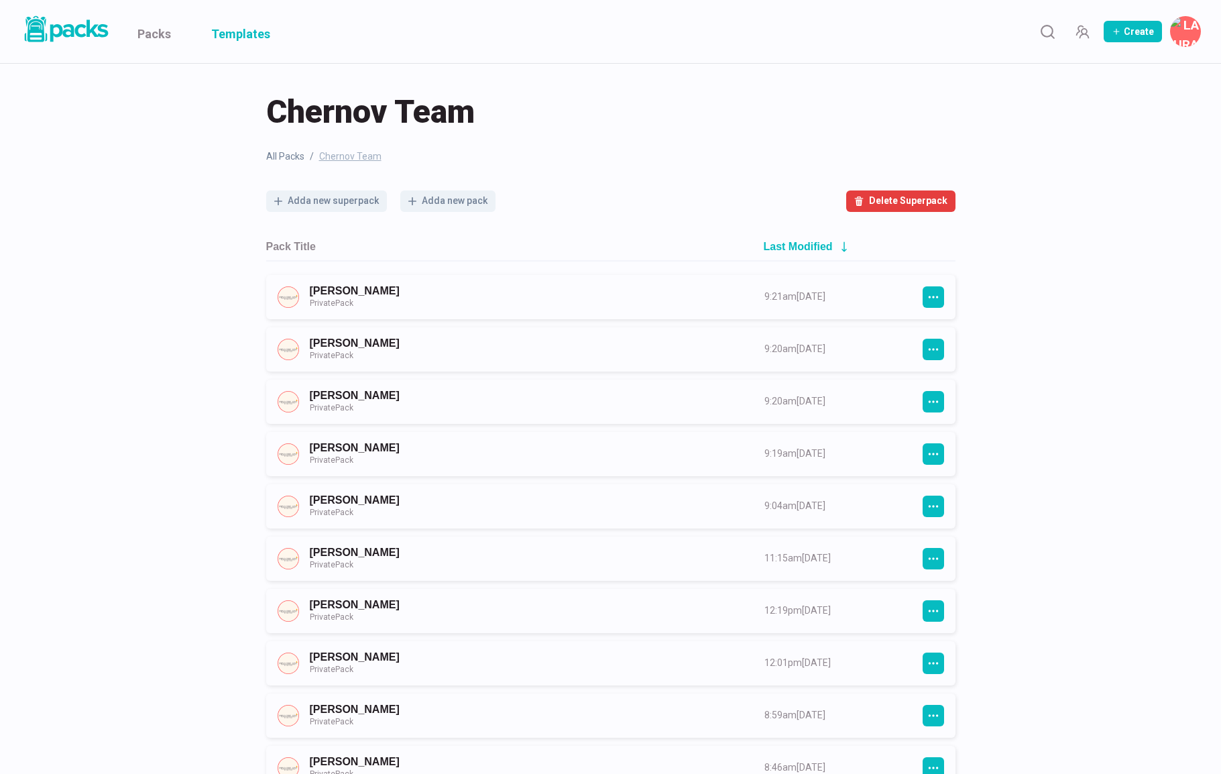
click at [253, 39] on link "Templates" at bounding box center [240, 31] width 59 height 63
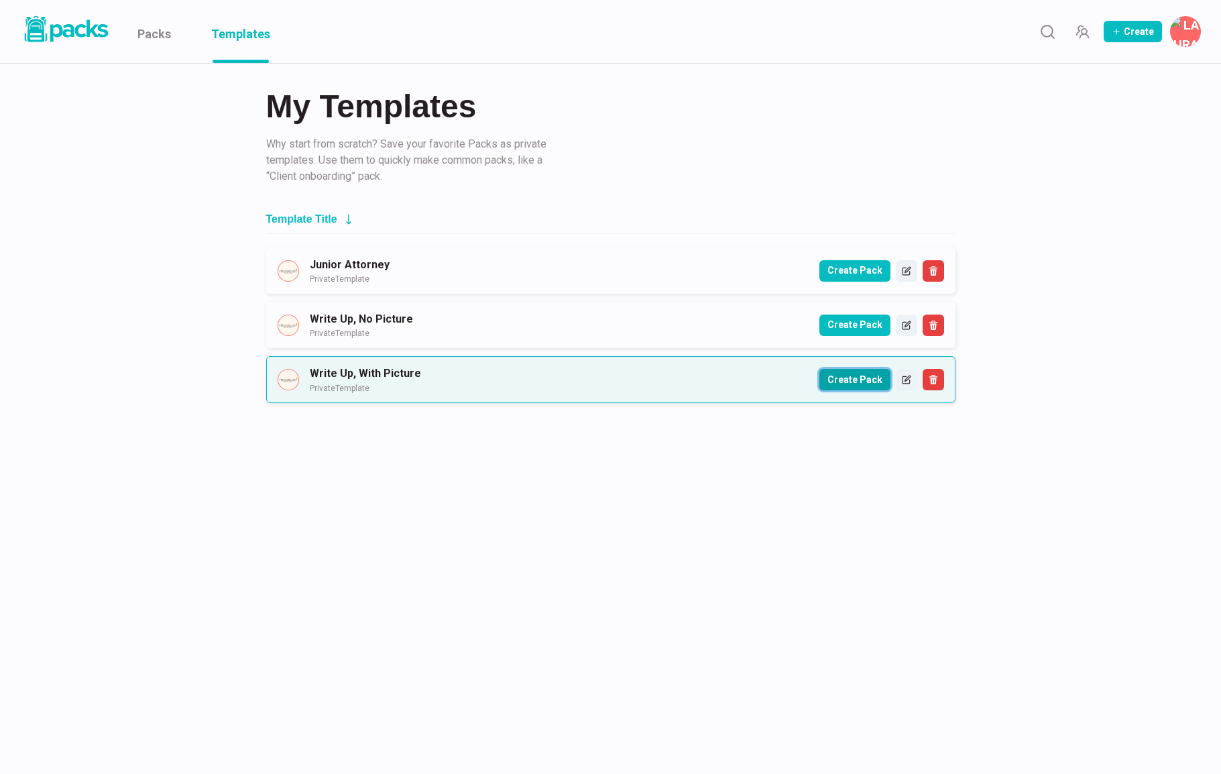
click at [848, 390] on button "Create Pack" at bounding box center [854, 379] width 71 height 21
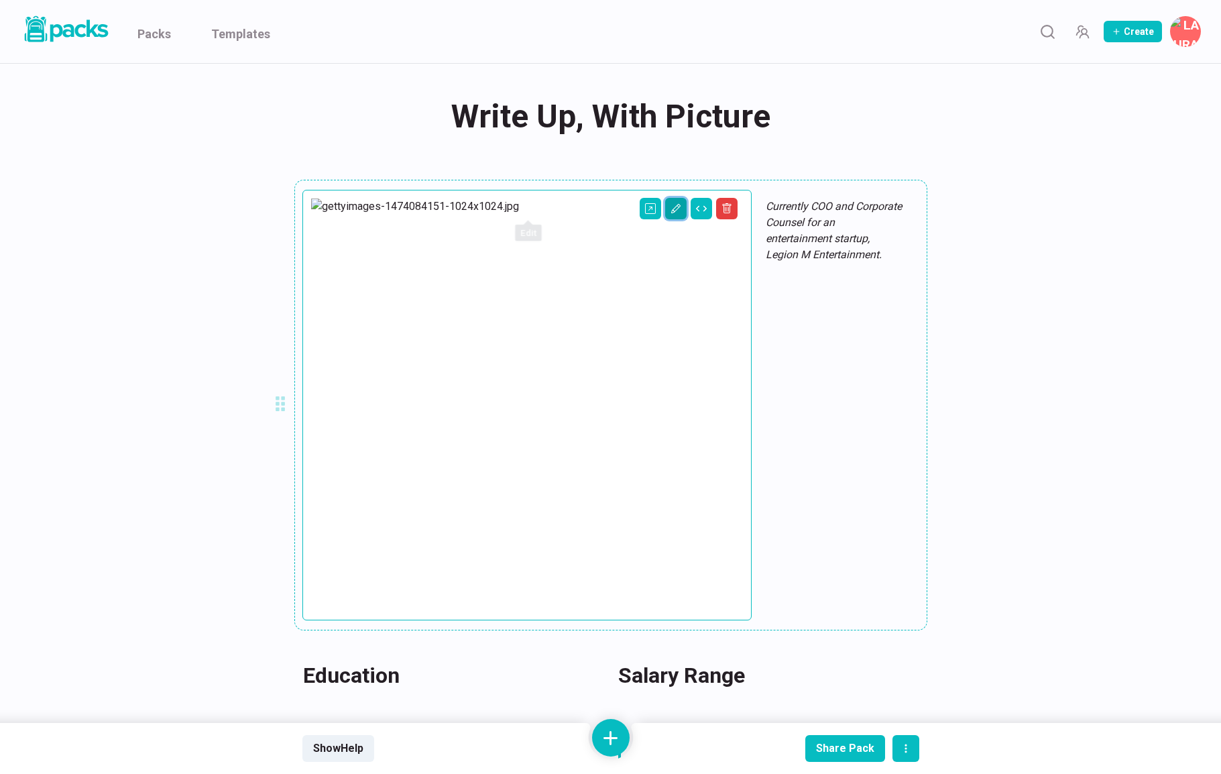
click at [665, 204] on button "Edit asset" at bounding box center [675, 208] width 21 height 21
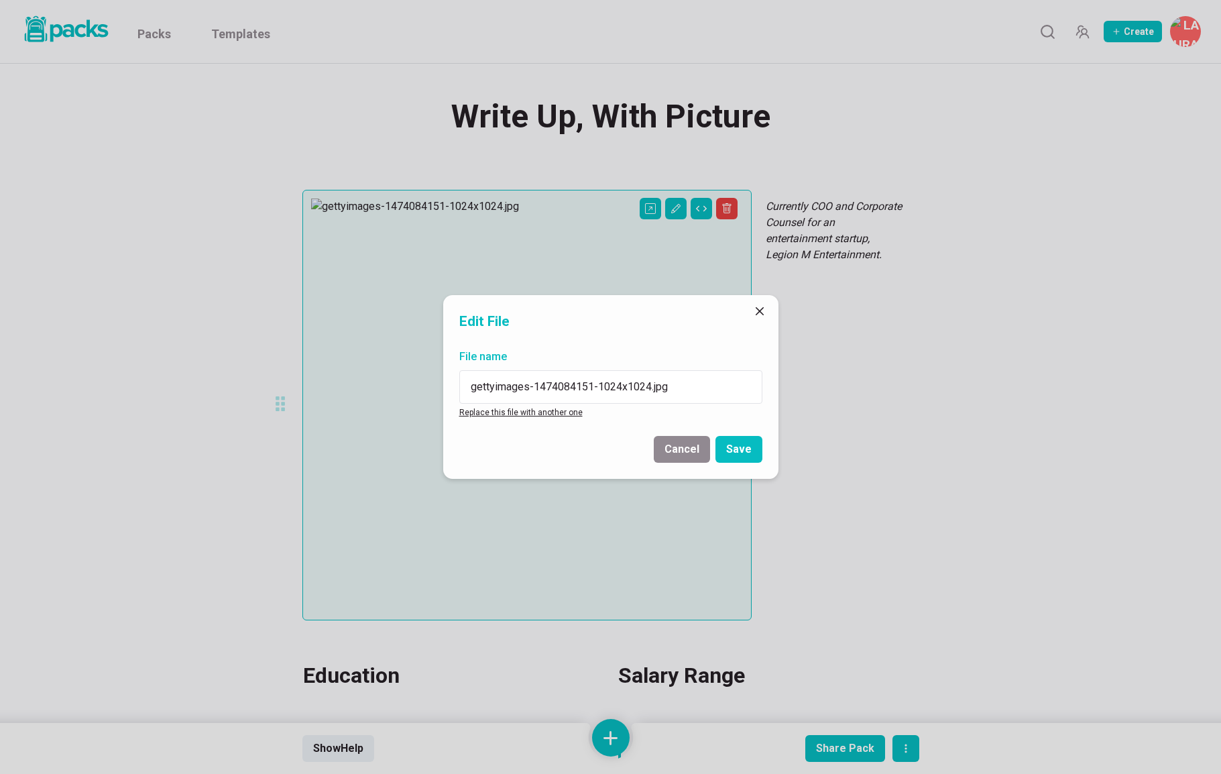
click at [535, 412] on link "Replace this file with another one" at bounding box center [520, 412] width 123 height 9
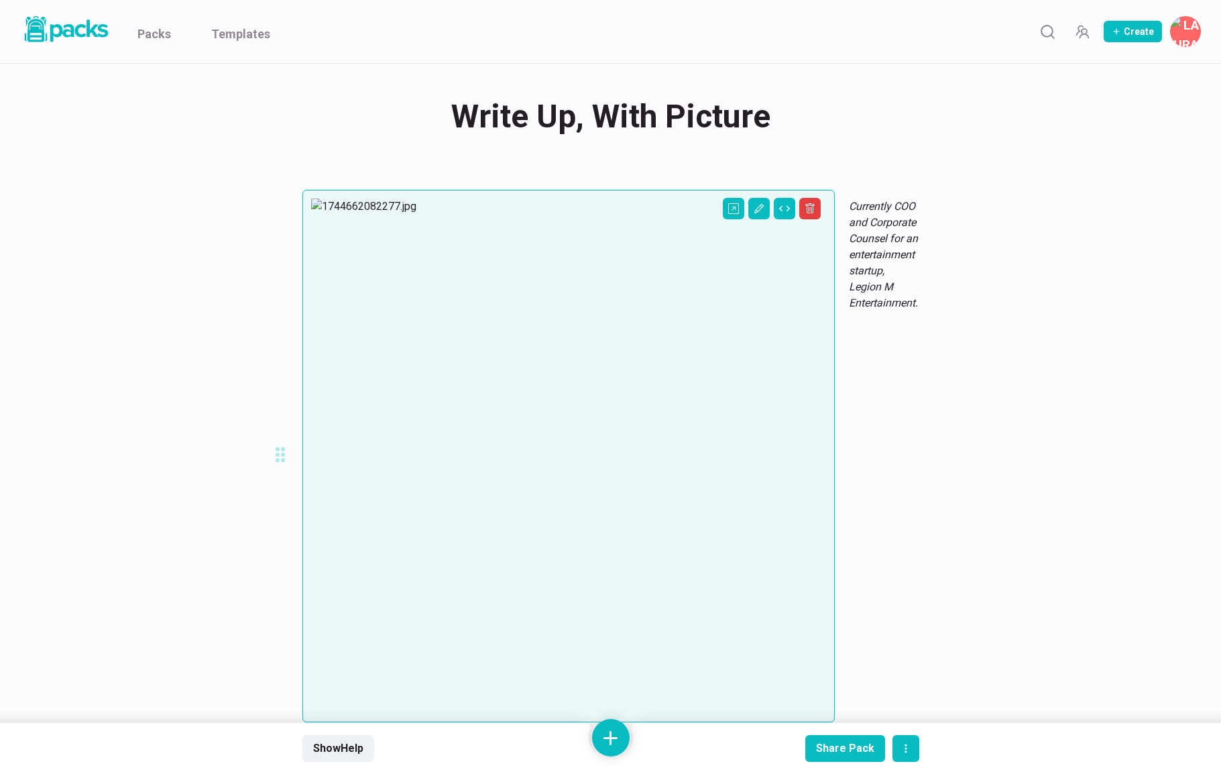
click at [577, 107] on div "Write Up, With Picture Write Up, With Picture" at bounding box center [610, 117] width 617 height 52
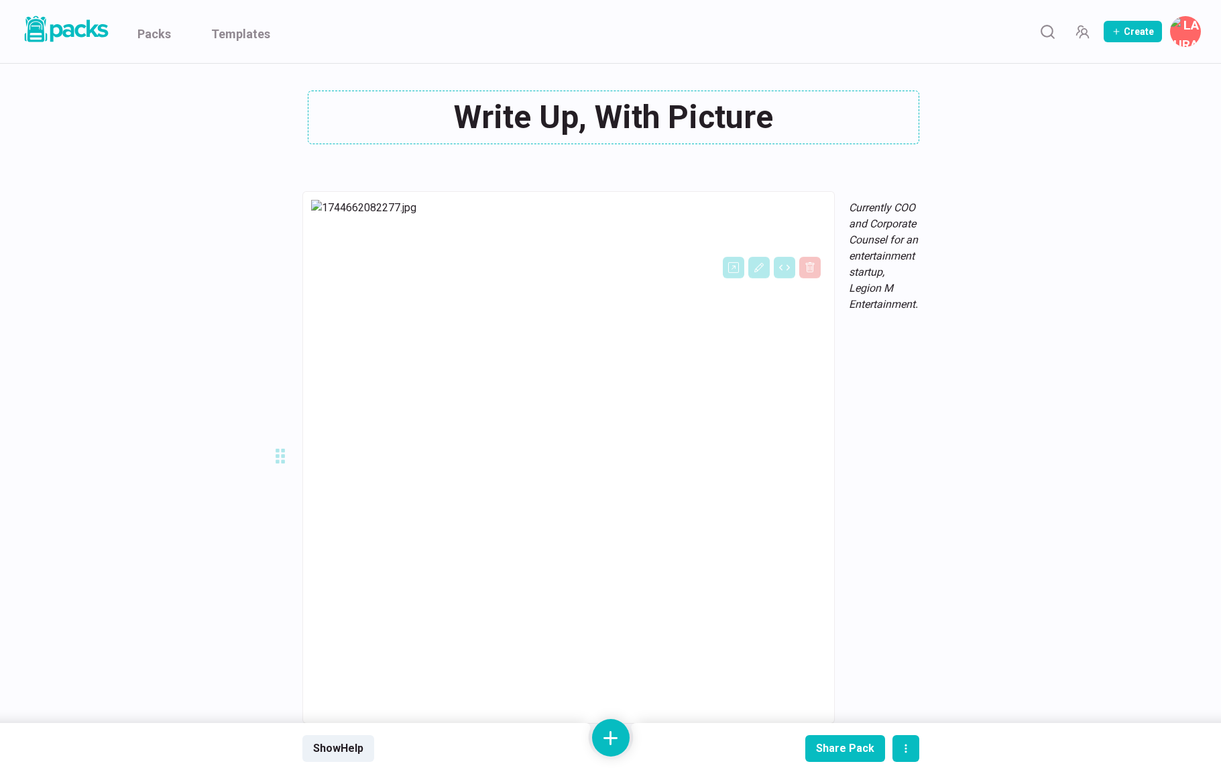
click at [577, 107] on textarea "Write Up, With Picture" at bounding box center [613, 118] width 611 height 54
paste textarea "[PERSON_NAME]"
type textarea "[PERSON_NAME]"
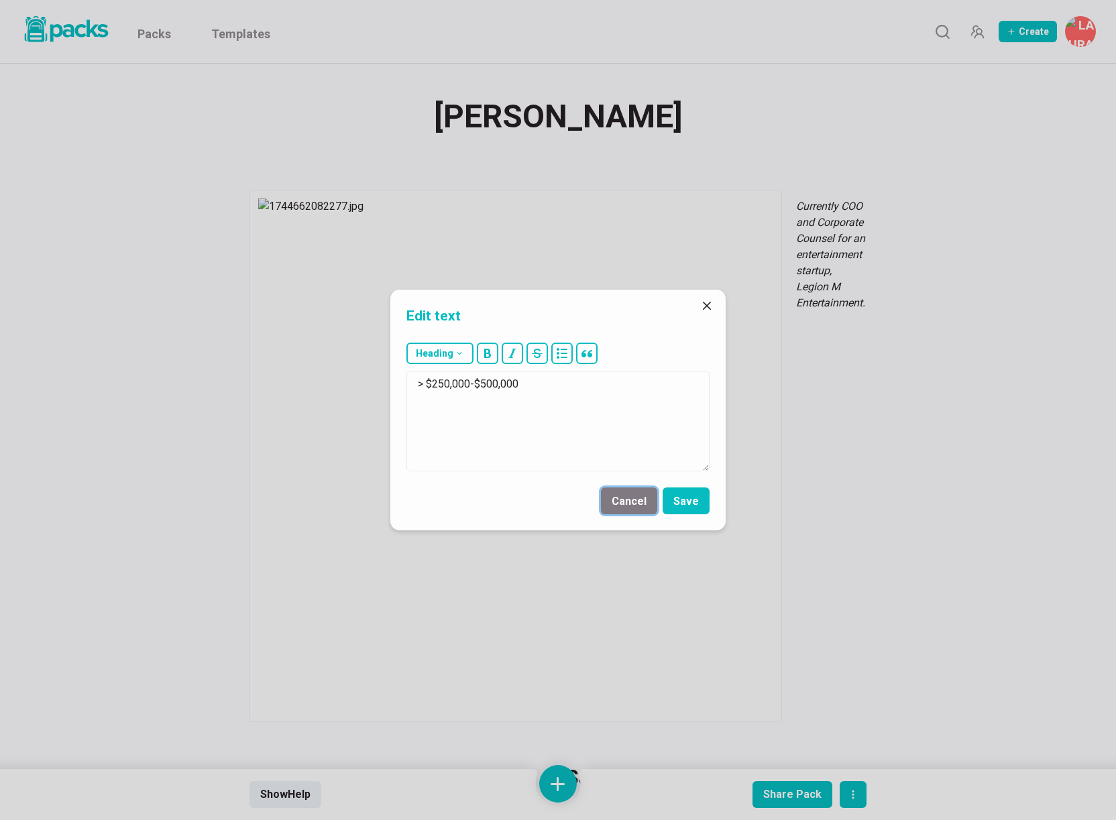
click at [629, 504] on button "Cancel" at bounding box center [629, 500] width 56 height 27
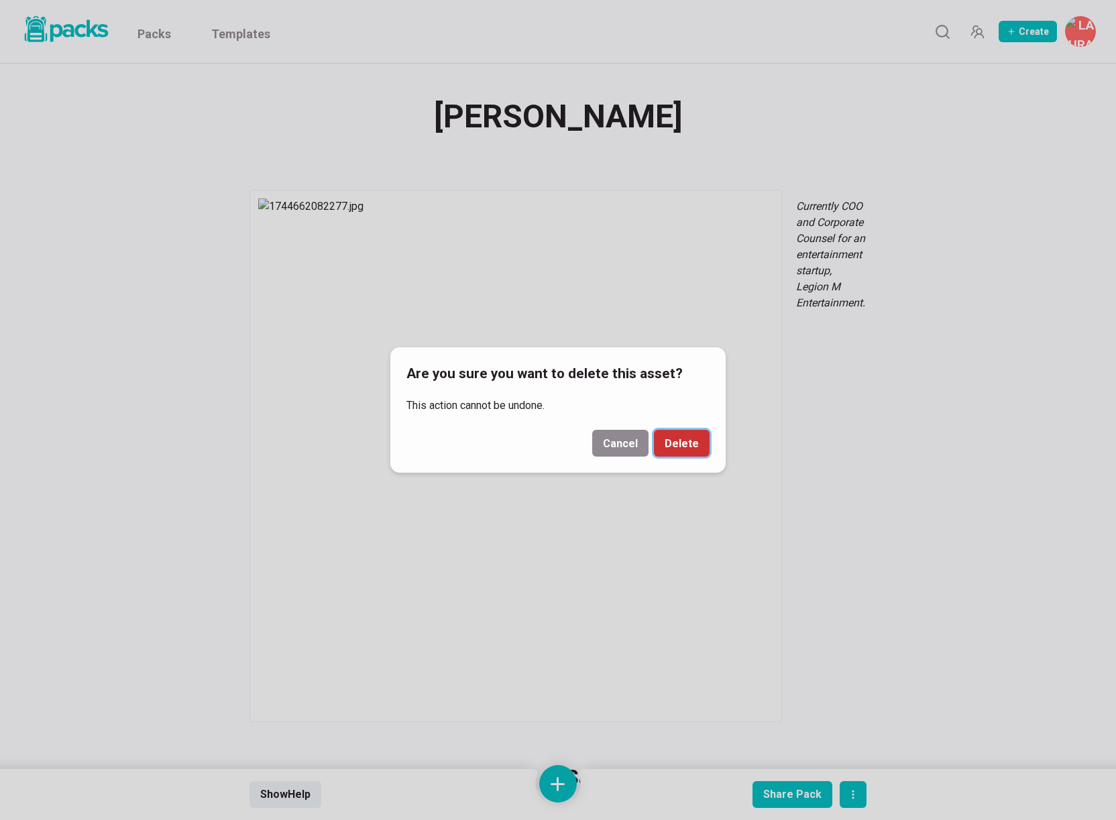
click at [683, 445] on button "Delete" at bounding box center [682, 443] width 56 height 27
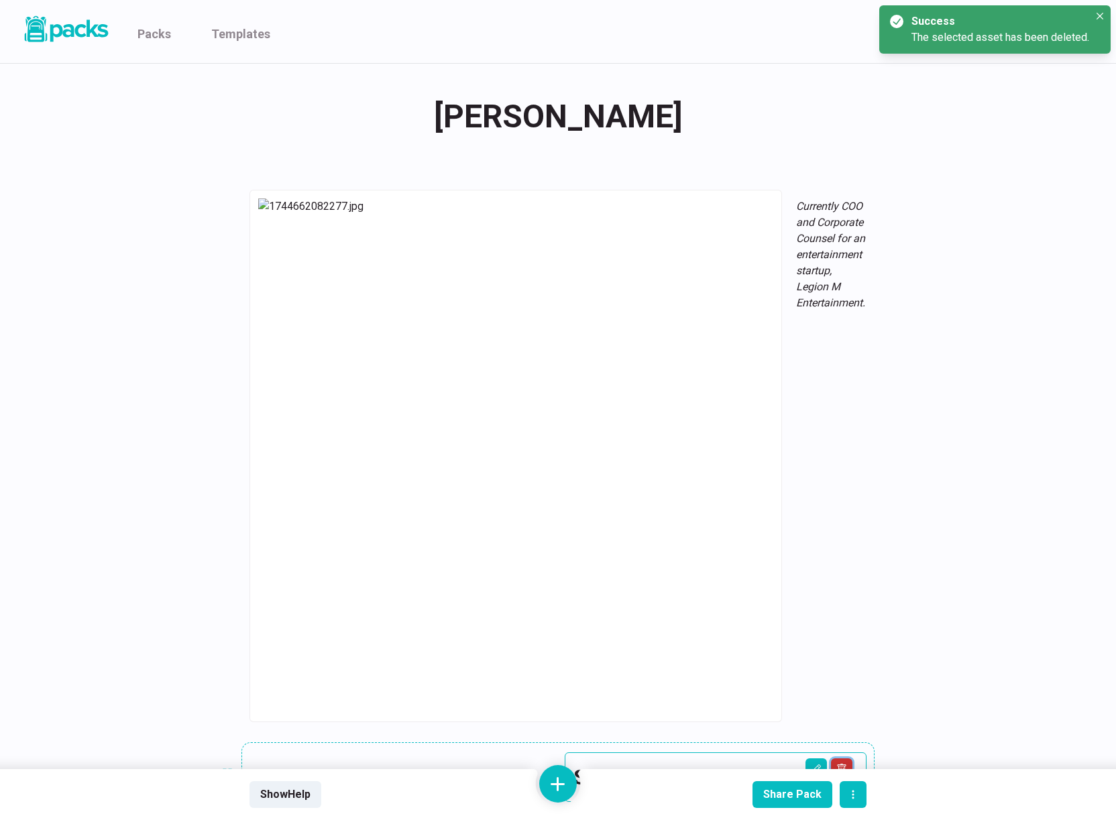
click at [838, 764] on icon "Delete asset" at bounding box center [841, 769] width 9 height 10
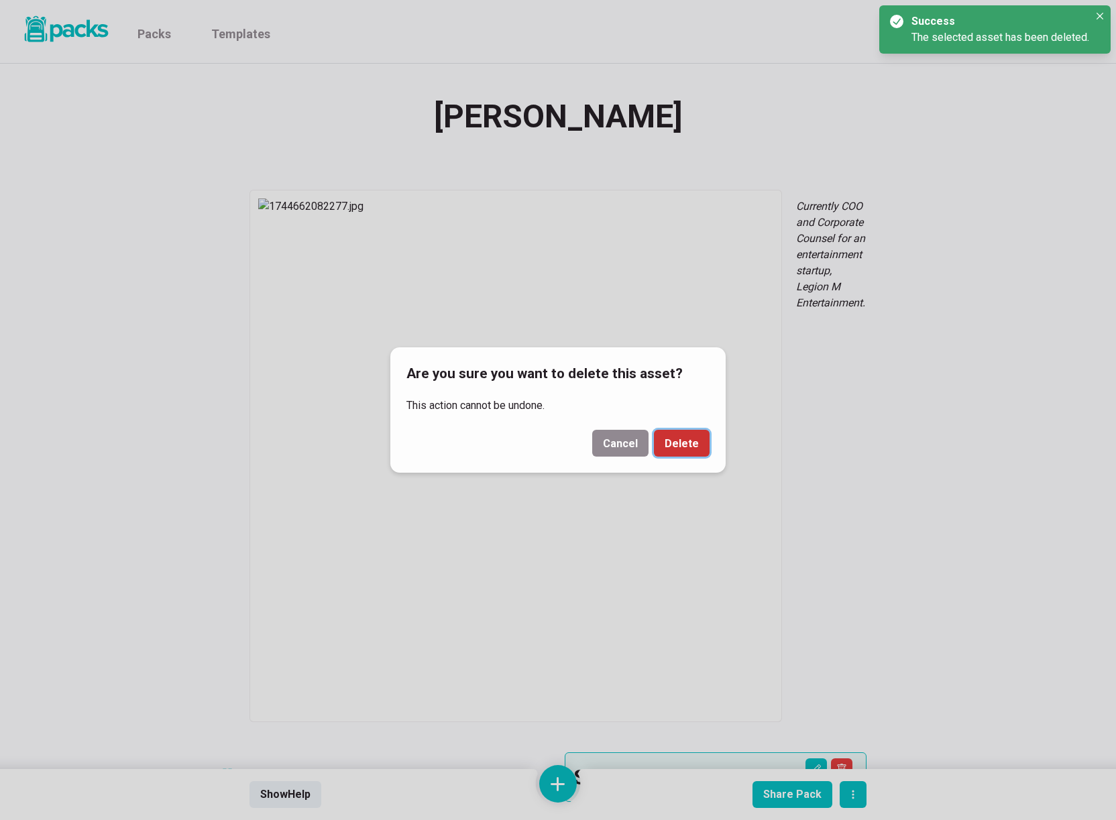
click at [685, 439] on button "Delete" at bounding box center [682, 443] width 56 height 27
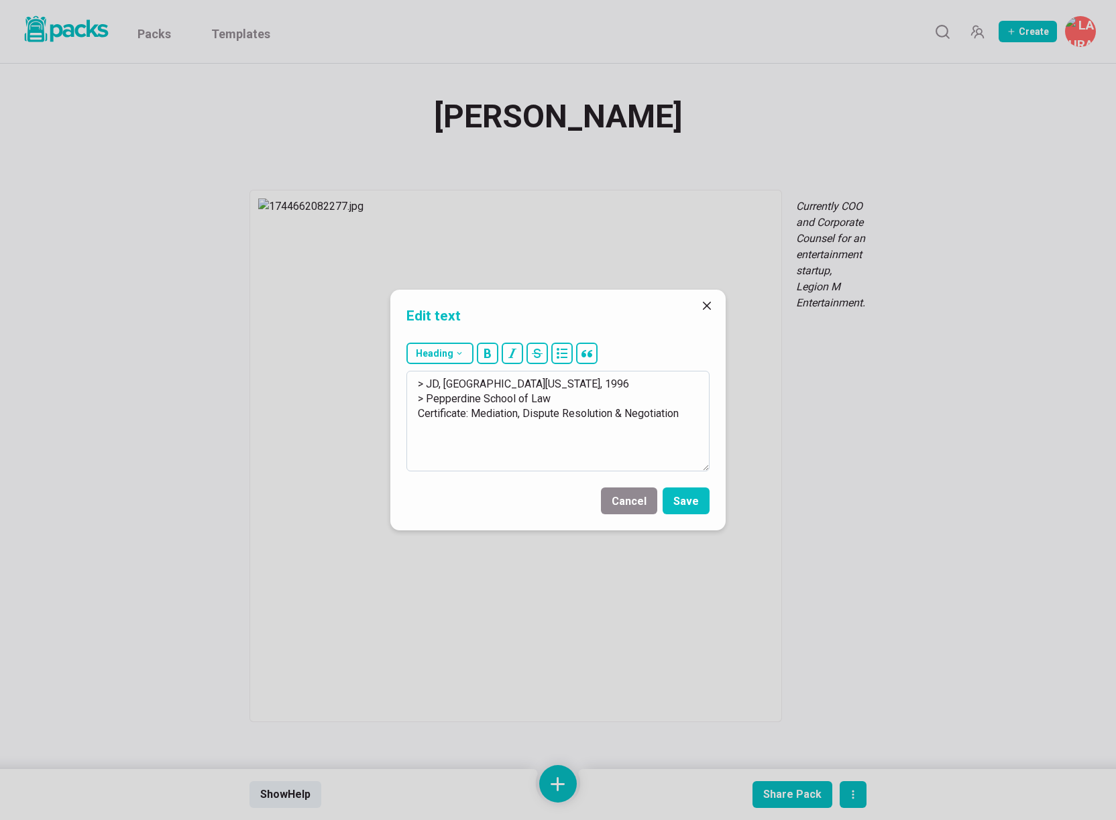
drag, startPoint x: 422, startPoint y: 385, endPoint x: 486, endPoint y: 430, distance: 78.5
click at [486, 430] on textarea "> JD, [GEOGRAPHIC_DATA][US_STATE], 1996 > Pepperdine School of Law Certificate:…" at bounding box center [557, 421] width 303 height 101
drag, startPoint x: 418, startPoint y: 414, endPoint x: 532, endPoint y: 410, distance: 114.1
click at [532, 410] on textarea ">LL.M., [GEOGRAPHIC_DATA], 2025 > [GEOGRAPHIC_DATA] Bachelor of Law (LLB)" at bounding box center [557, 421] width 303 height 101
click at [425, 399] on textarea ">LL.M., [GEOGRAPHIC_DATA], 2025 > [GEOGRAPHIC_DATA]" at bounding box center [557, 421] width 303 height 101
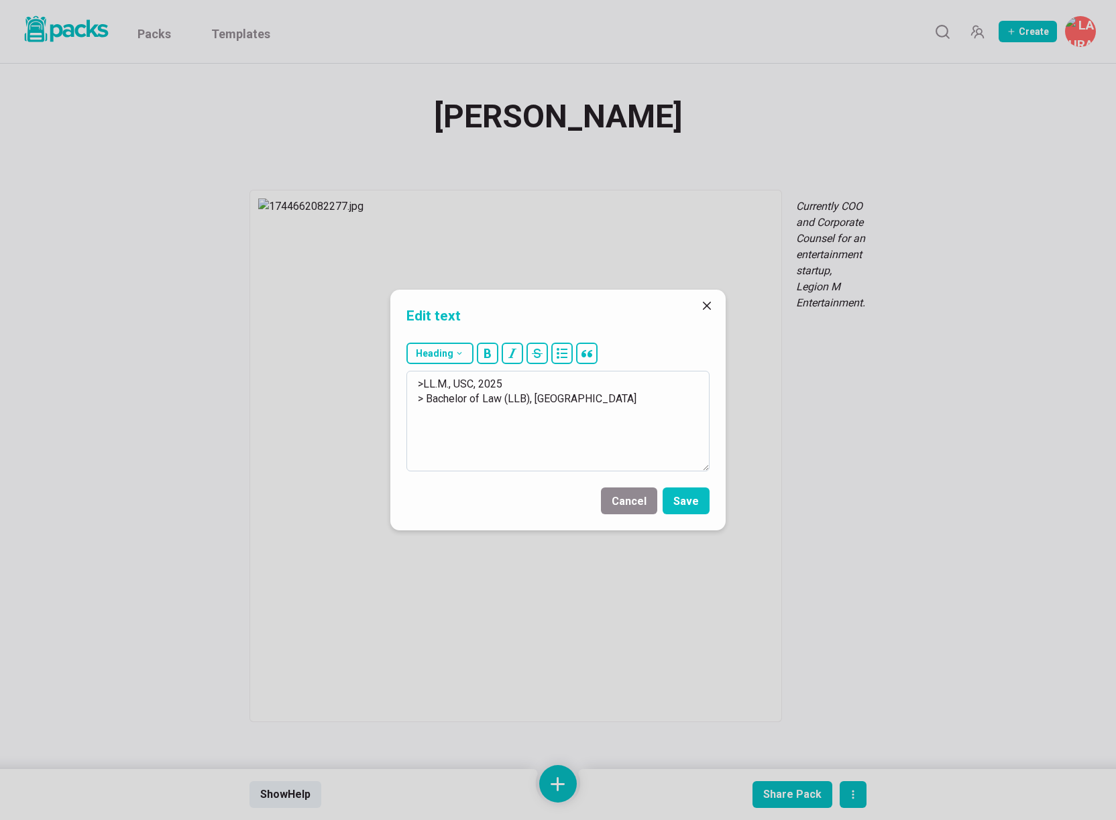
click at [652, 398] on textarea ">LL.M., USC, 2025 > Bachelor of Law (LLB), [GEOGRAPHIC_DATA]" at bounding box center [557, 421] width 303 height 101
click at [423, 385] on textarea ">LL.M., USC, 2025 > Bachelor of Law (LLB), [GEOGRAPHIC_DATA], 2024" at bounding box center [557, 421] width 303 height 101
click at [453, 386] on textarea "> LL.M., USC, 2025 > Bachelor of Law (LLB), [GEOGRAPHIC_DATA], 2024" at bounding box center [557, 421] width 303 height 101
paste textarea "Transnational Law & Business Certificate"
click at [468, 384] on textarea "> LL.M. in Transnational Law & Business Certificate, USC, 2025 > Bachelor of La…" at bounding box center [557, 421] width 303 height 101
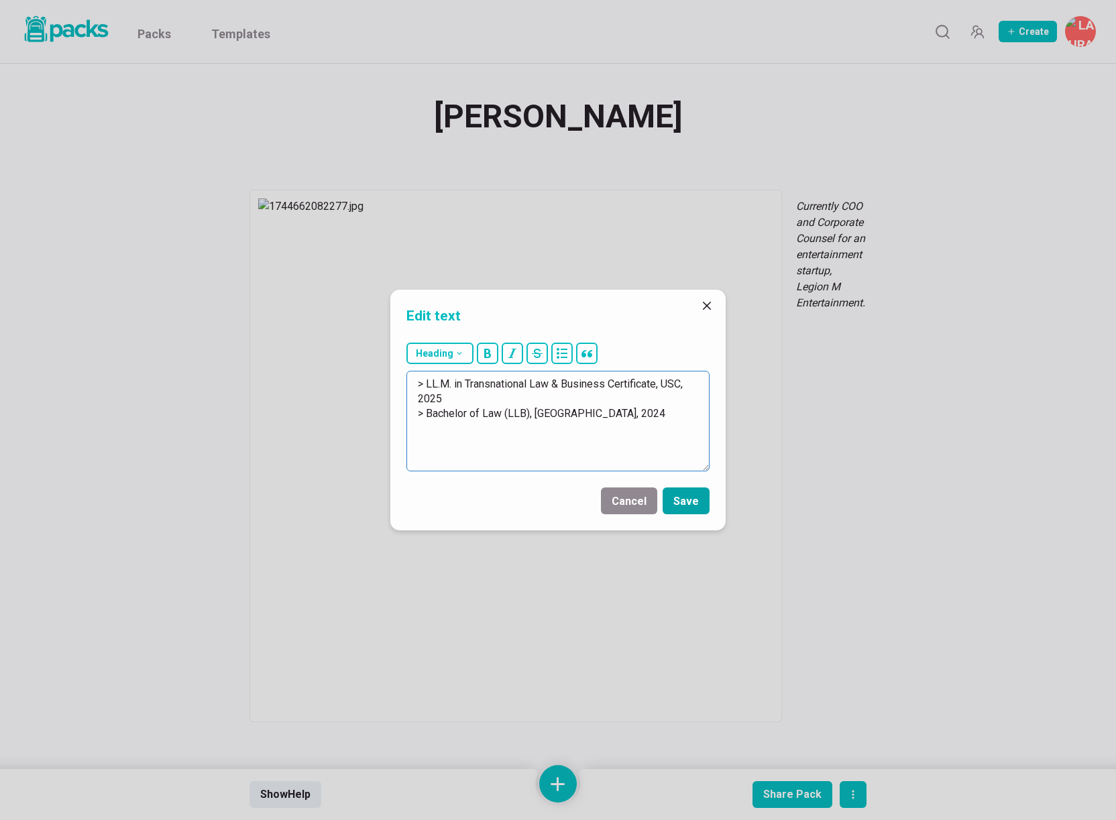
type textarea "> LL.M. in Transnational Law & Business Certificate, USC, 2025 > Bachelor of La…"
click at [689, 502] on button "Save" at bounding box center [685, 500] width 47 height 27
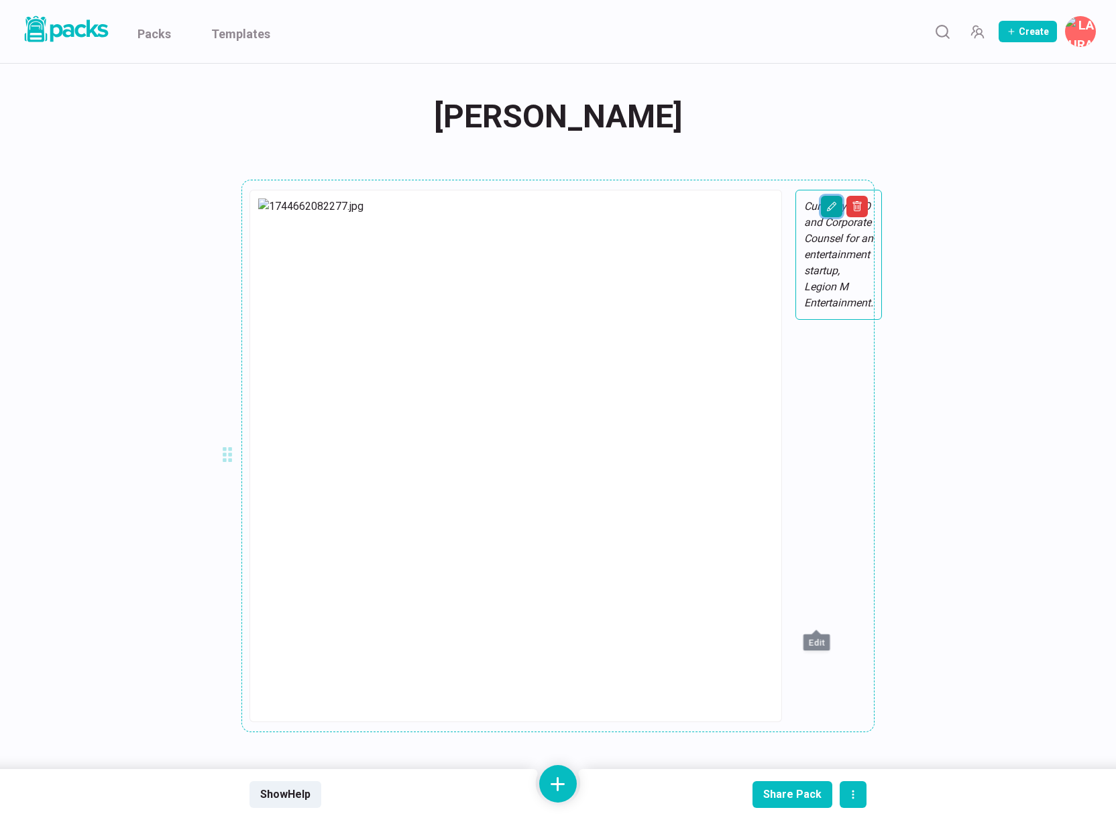
click at [826, 207] on icon "Edit asset" at bounding box center [831, 206] width 11 height 11
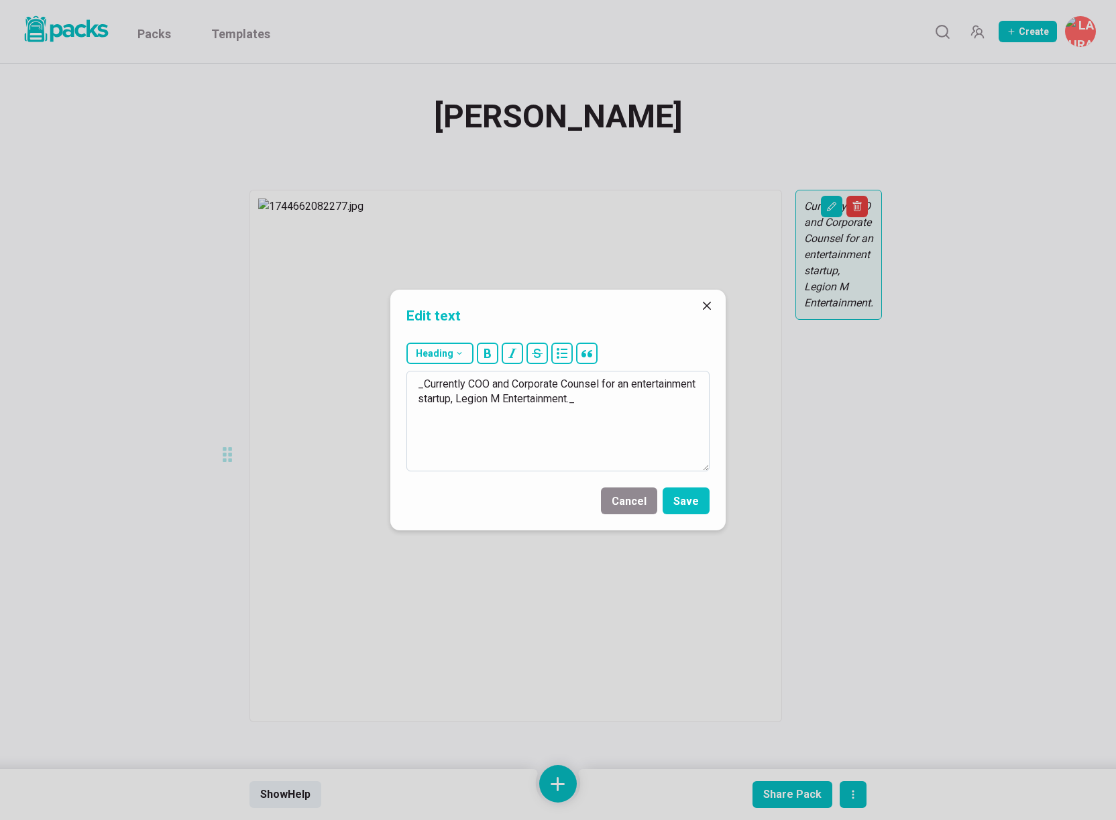
drag, startPoint x: 470, startPoint y: 385, endPoint x: 639, endPoint y: 396, distance: 169.3
click at [640, 396] on textarea "_Currently COO and Corporate Counsel for an entertainment startup, Legion M Ent…" at bounding box center [557, 421] width 303 height 101
drag, startPoint x: 539, startPoint y: 385, endPoint x: 613, endPoint y: 380, distance: 73.9
click at [613, 380] on textarea "_Currently a Law Clerk at the law Foccies of [PERSON_NAME]._" at bounding box center [557, 421] width 303 height 101
type textarea "_Currently a Law Clerk at The Law Offices of [PERSON_NAME]._"
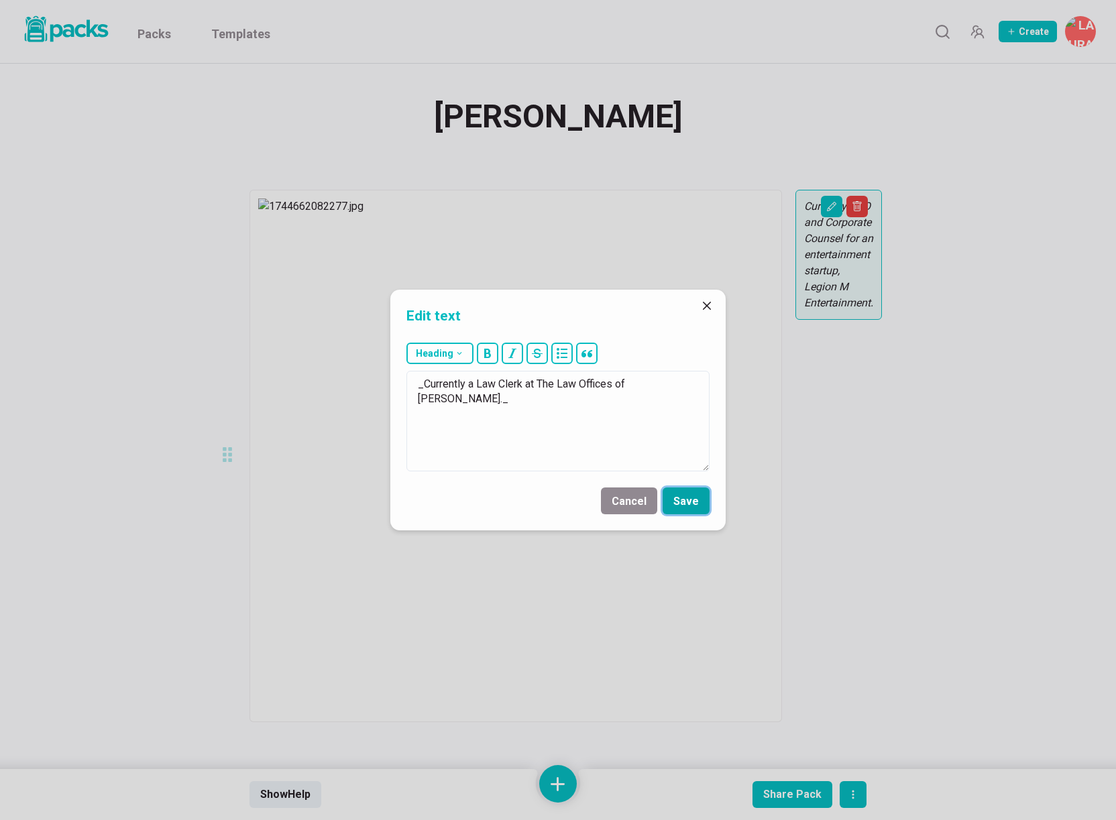
click at [686, 499] on button "Save" at bounding box center [685, 500] width 47 height 27
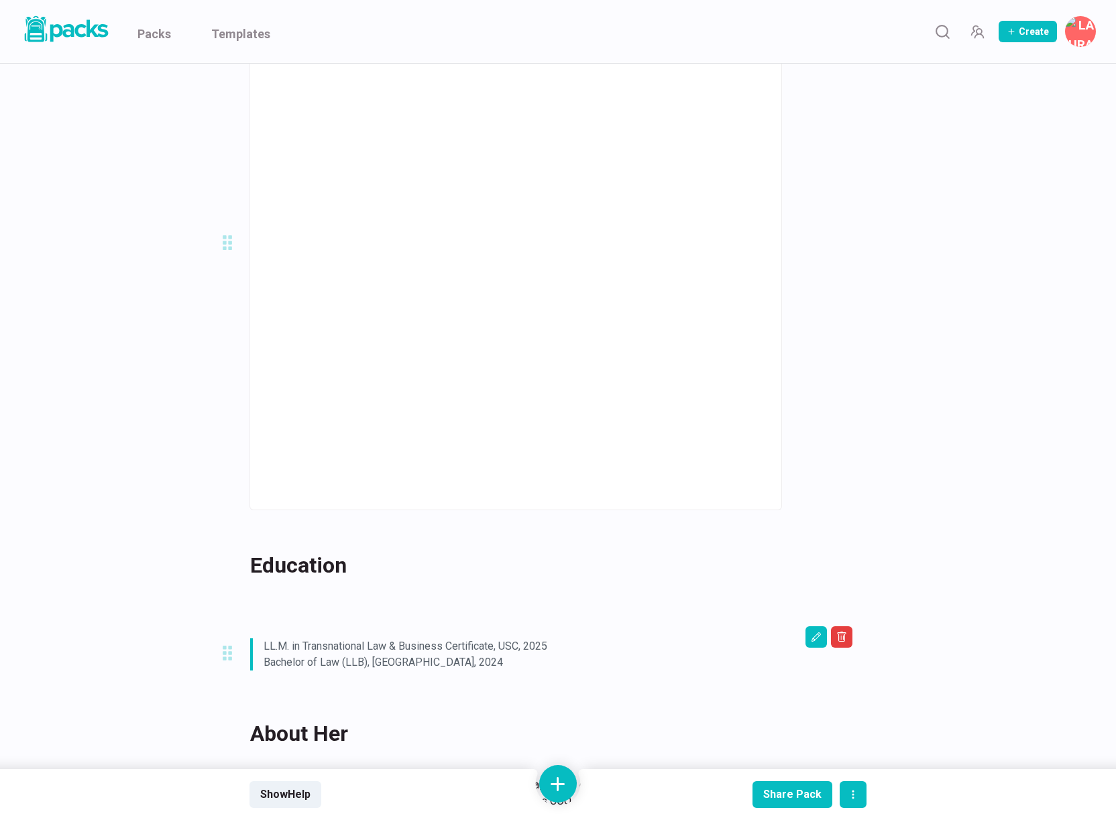
scroll to position [335, 0]
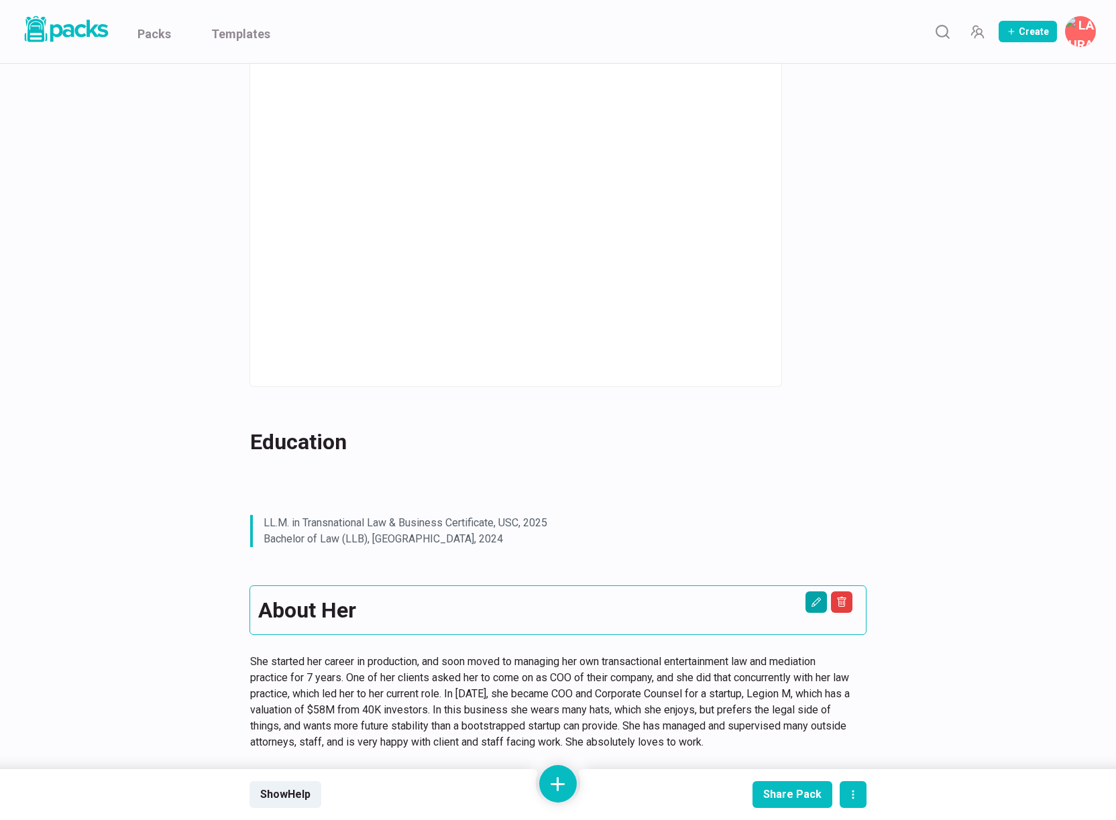
click at [804, 426] on h2 "About Her" at bounding box center [549, 442] width 599 height 32
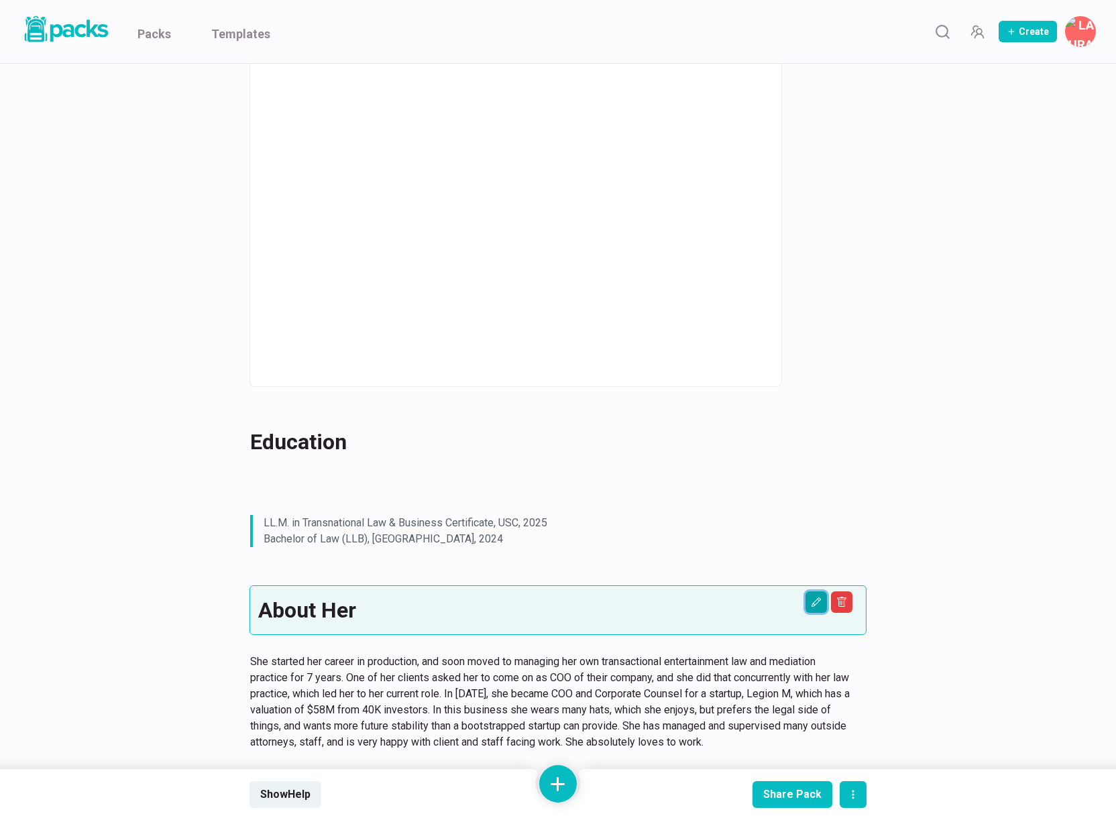
click at [811, 597] on icon "Edit asset" at bounding box center [816, 602] width 11 height 11
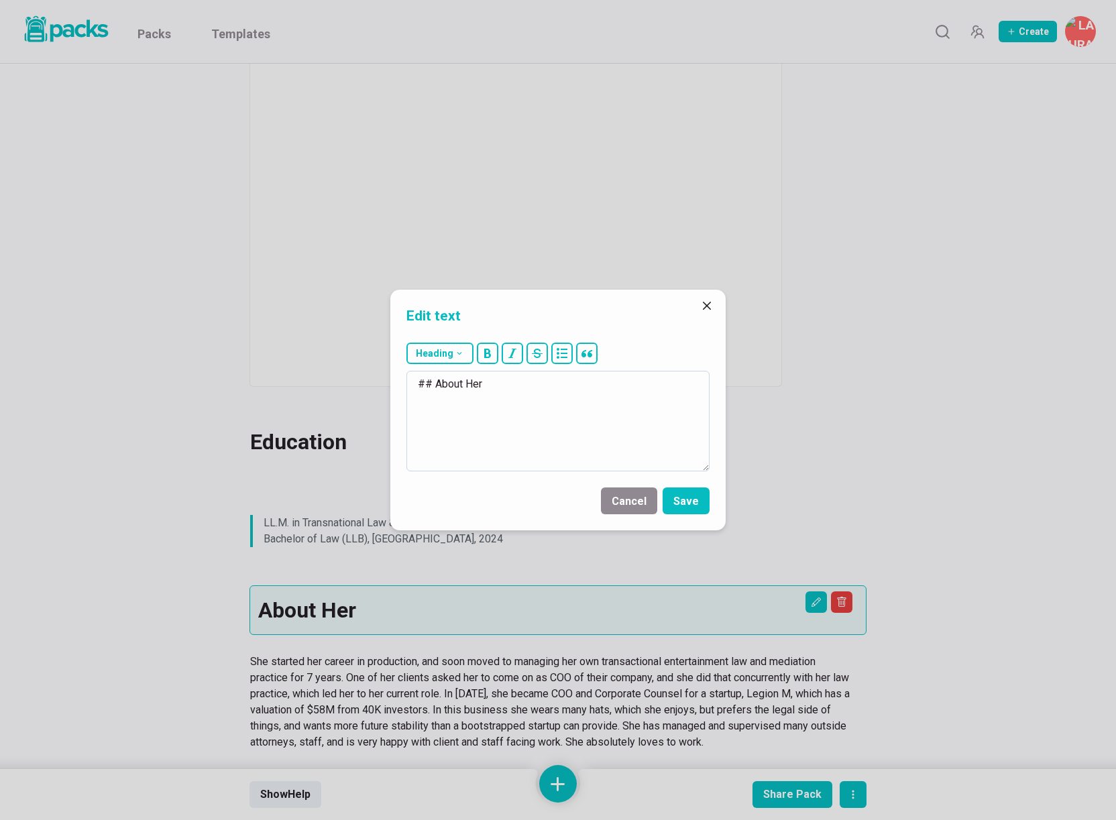
drag, startPoint x: 473, startPoint y: 382, endPoint x: 495, endPoint y: 383, distance: 22.1
click at [496, 383] on textarea "## About Her" at bounding box center [557, 421] width 303 height 101
type textarea "## About Him"
click at [677, 499] on button "Save" at bounding box center [685, 500] width 47 height 27
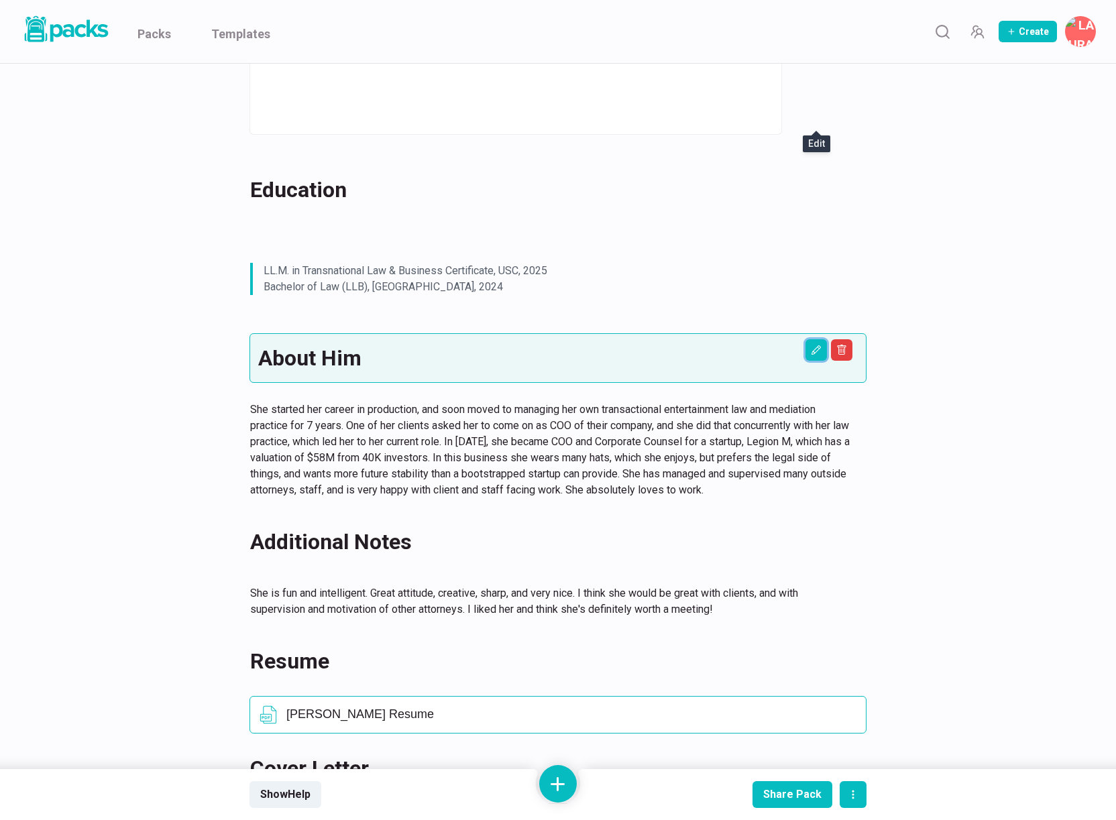
scroll to position [590, 0]
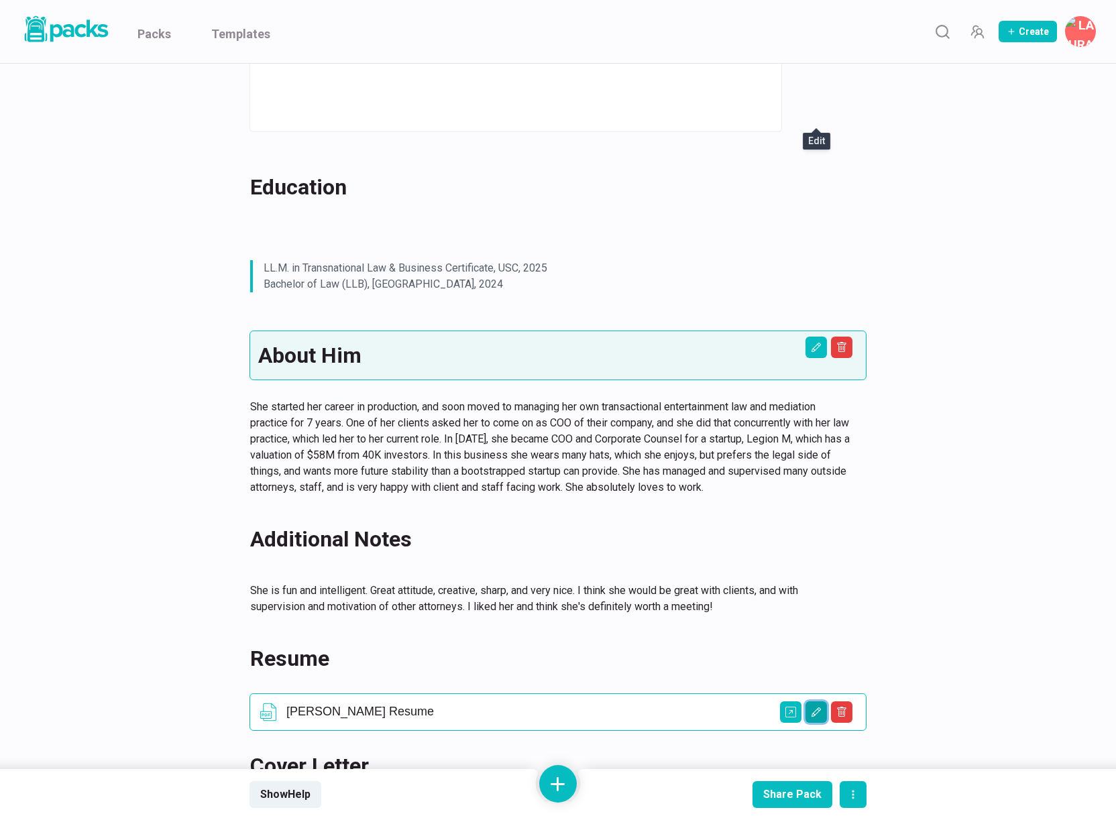
click at [821, 701] on button "Edit asset" at bounding box center [815, 711] width 21 height 21
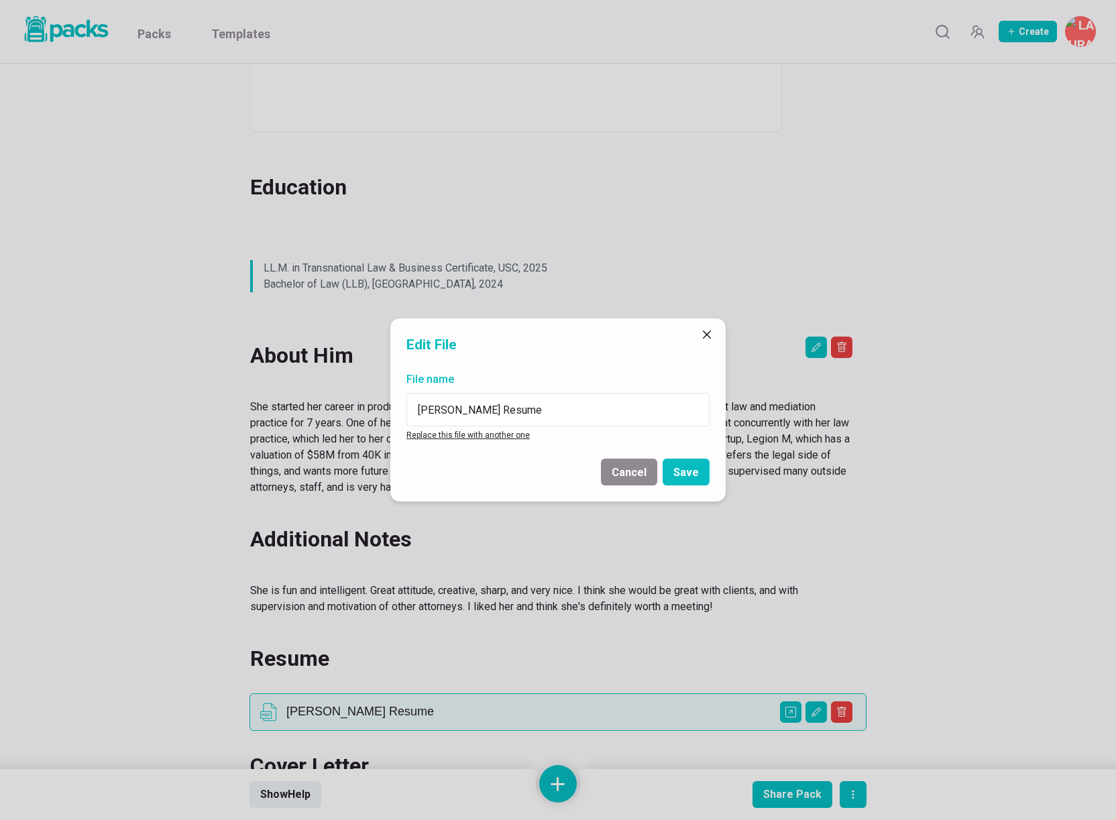
click at [451, 436] on link "Replace this file with another one" at bounding box center [467, 434] width 123 height 9
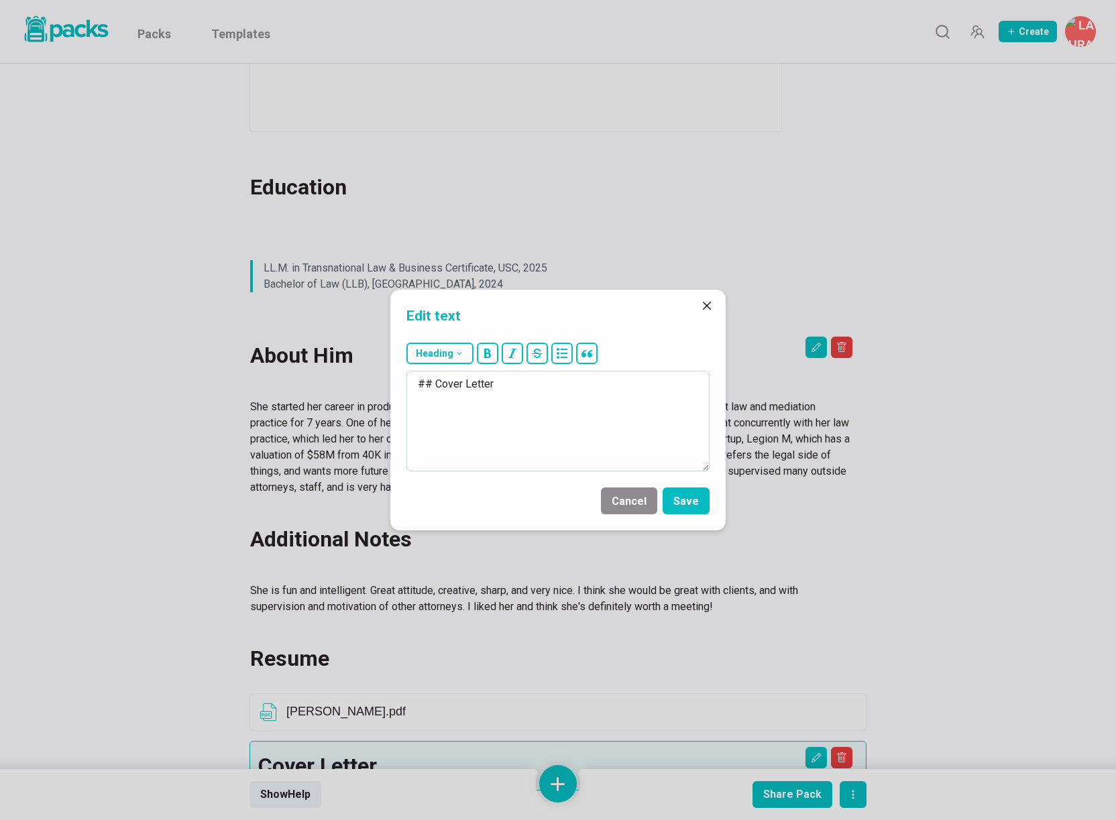
drag, startPoint x: 434, startPoint y: 383, endPoint x: 515, endPoint y: 389, distance: 80.7
click at [515, 389] on textarea "## Cover Letter" at bounding box center [557, 421] width 303 height 101
type textarea "## Writing Sample"
click at [687, 499] on button "Save" at bounding box center [685, 500] width 47 height 27
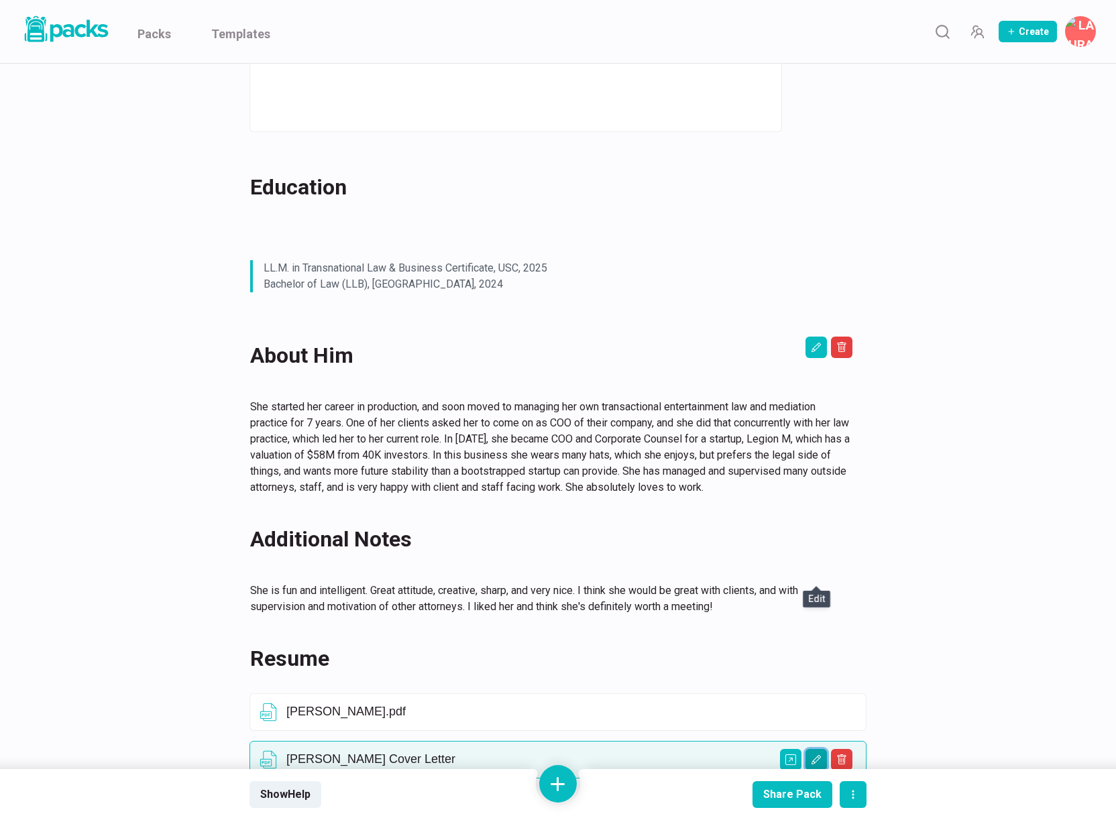
click at [821, 754] on icon "Edit asset" at bounding box center [816, 759] width 11 height 11
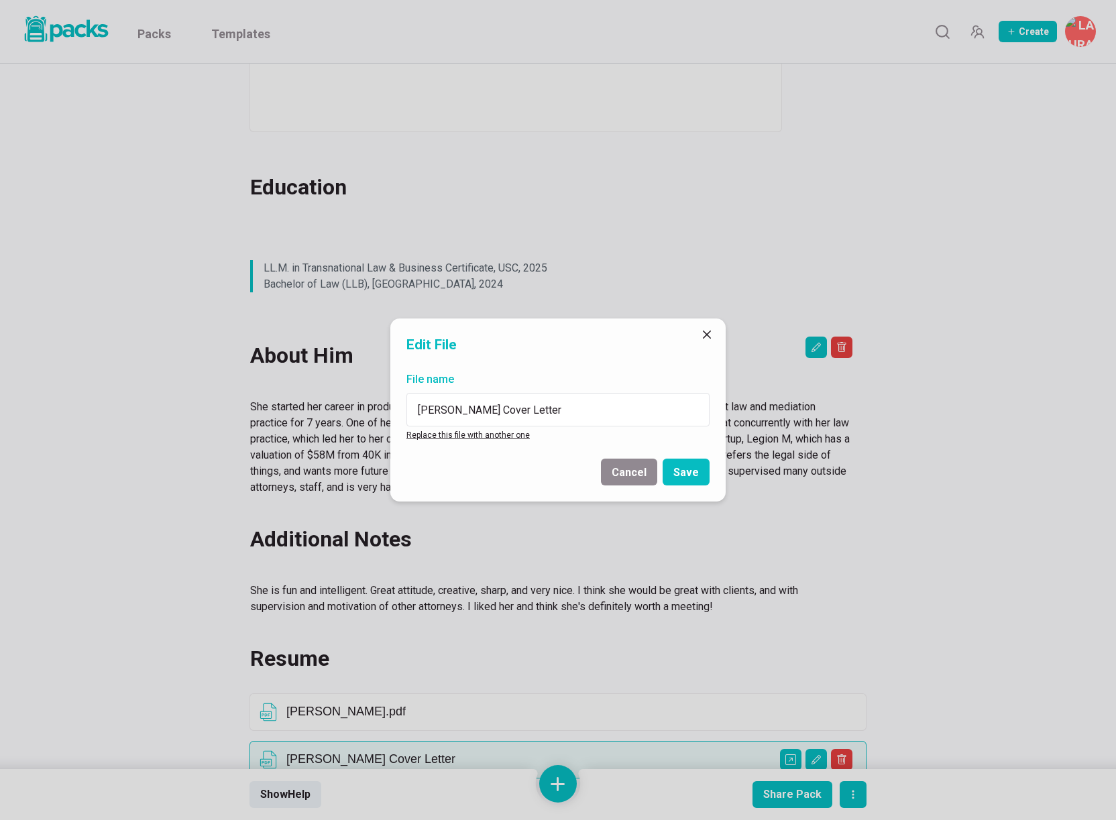
click at [461, 440] on div "File name [PERSON_NAME] Cover Letter Replace this file with another one" at bounding box center [557, 407] width 335 height 82
click at [459, 435] on link "Replace this file with another one" at bounding box center [467, 434] width 123 height 9
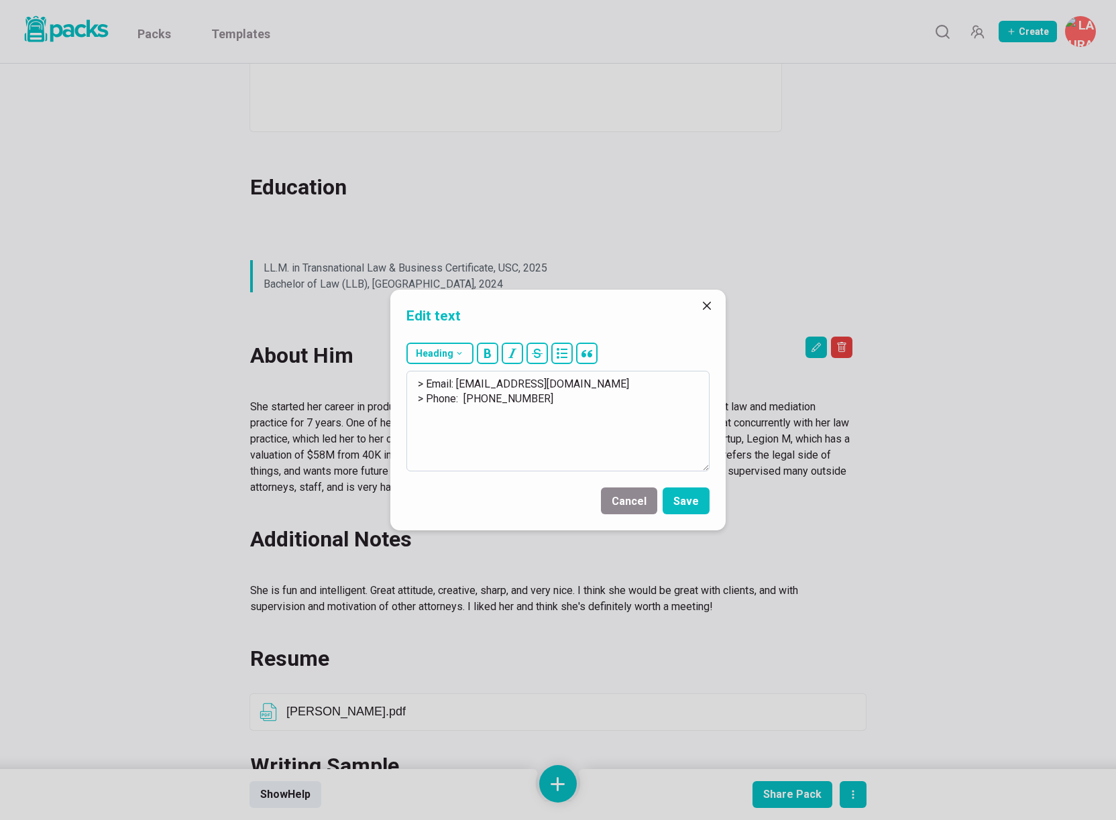
drag, startPoint x: 458, startPoint y: 382, endPoint x: 619, endPoint y: 381, distance: 160.9
click at [619, 381] on textarea "> Email: [EMAIL_ADDRESS][DOMAIN_NAME] > Phone: [PHONE_NUMBER]" at bounding box center [557, 421] width 303 height 101
drag, startPoint x: 463, startPoint y: 399, endPoint x: 636, endPoint y: 404, distance: 173.0
click at [636, 403] on textarea "> Email: [EMAIL_ADDRESS][DOMAIN_NAME] > Phone: [PHONE_NUMBER]" at bounding box center [557, 421] width 303 height 101
paste textarea "213) 590-1610"
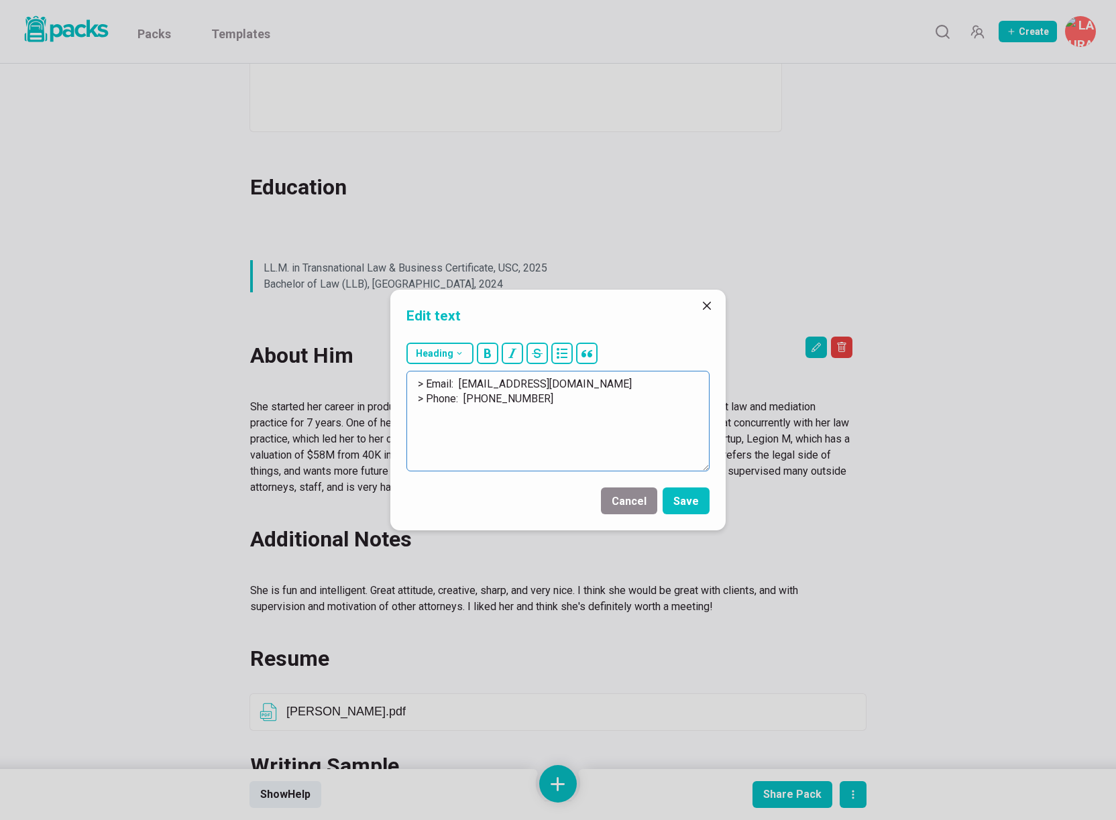
click at [460, 386] on textarea "> Email: [EMAIL_ADDRESS][DOMAIN_NAME] > Phone: [PHONE_NUMBER]" at bounding box center [557, 421] width 303 height 101
type textarea "> Email: [EMAIL_ADDRESS][DOMAIN_NAME] > Phone: [PHONE_NUMBER]"
click at [693, 504] on button "Save" at bounding box center [685, 500] width 47 height 27
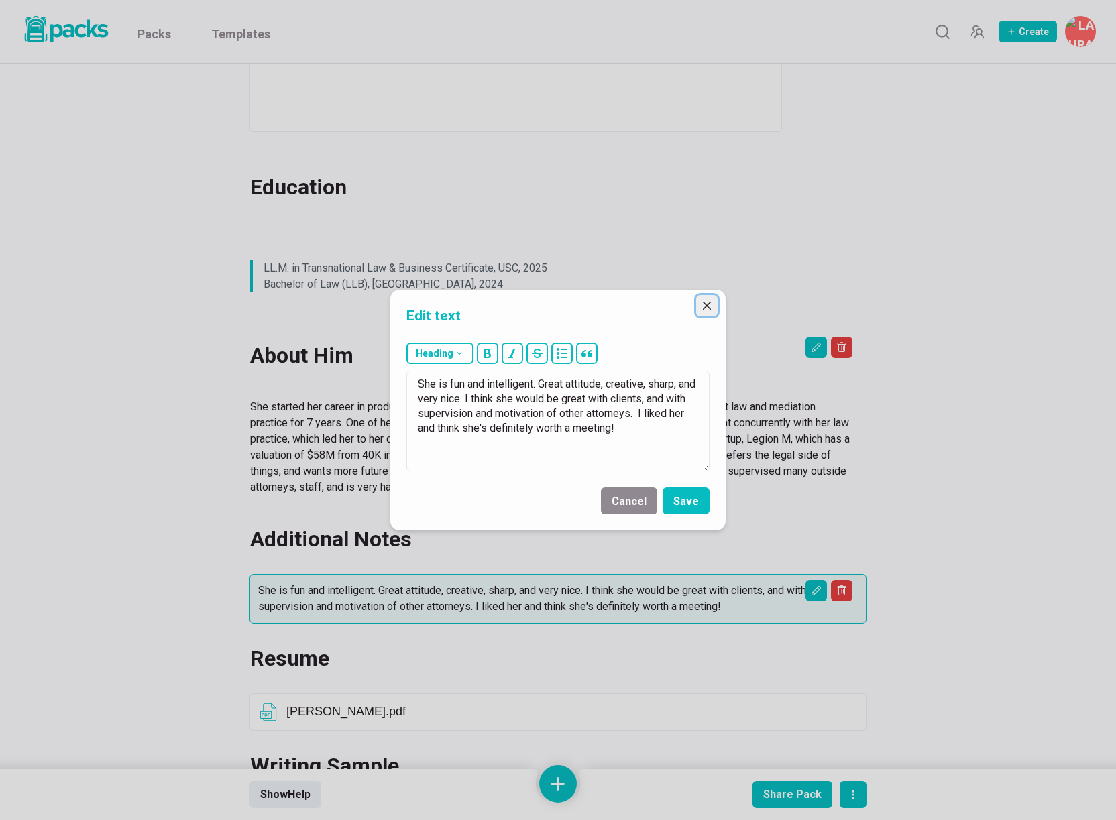
click at [710, 306] on icon "Close" at bounding box center [707, 306] width 8 height 8
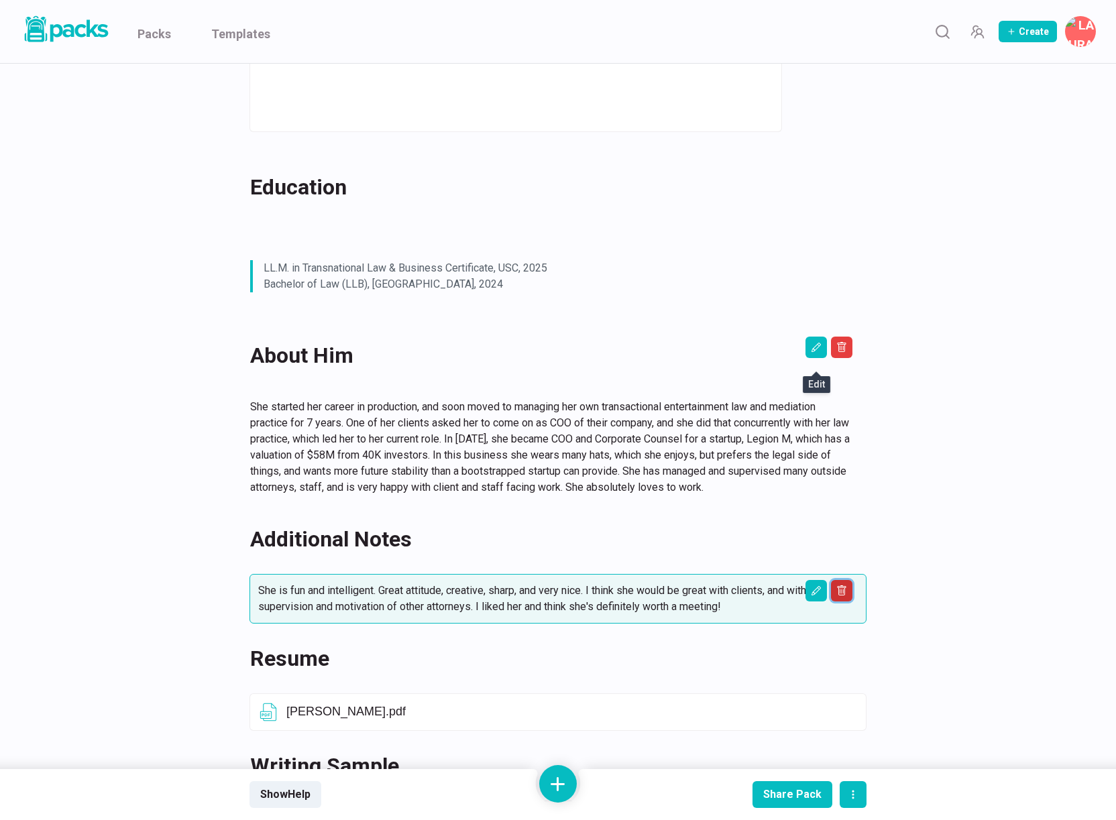
click at [841, 585] on icon "Delete asset" at bounding box center [841, 590] width 11 height 11
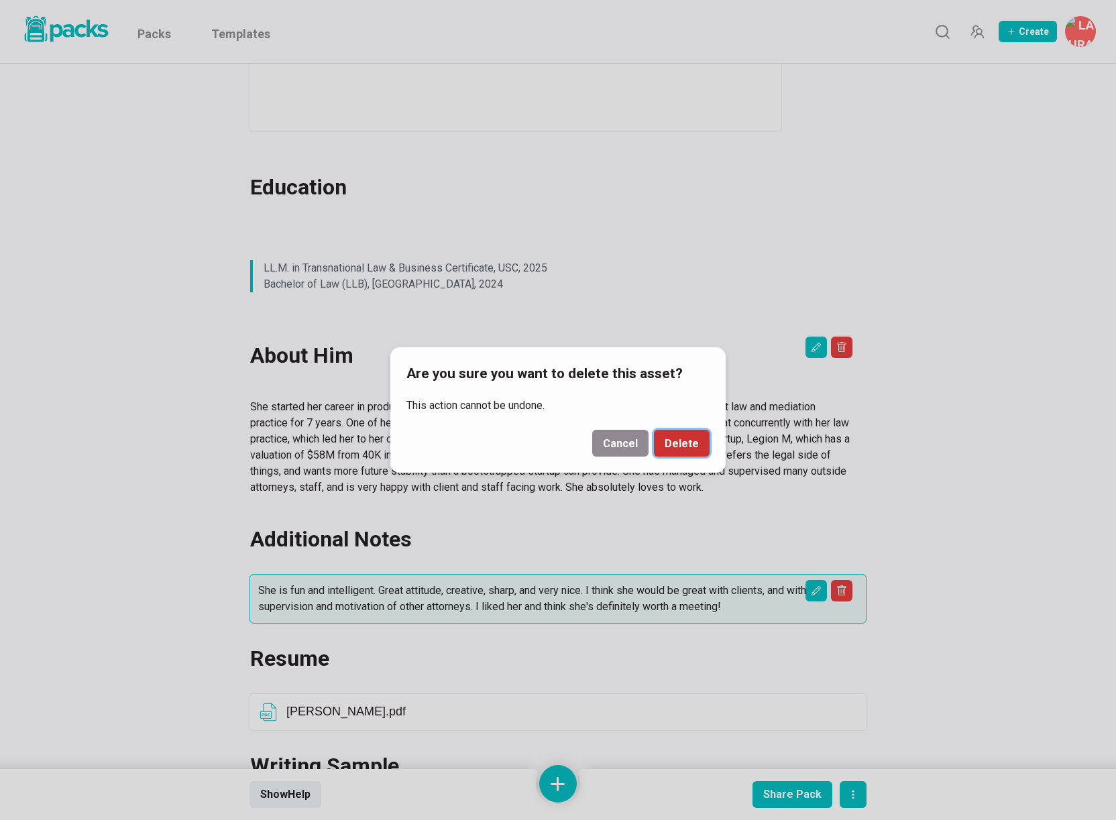
click at [697, 449] on button "Delete" at bounding box center [682, 443] width 56 height 27
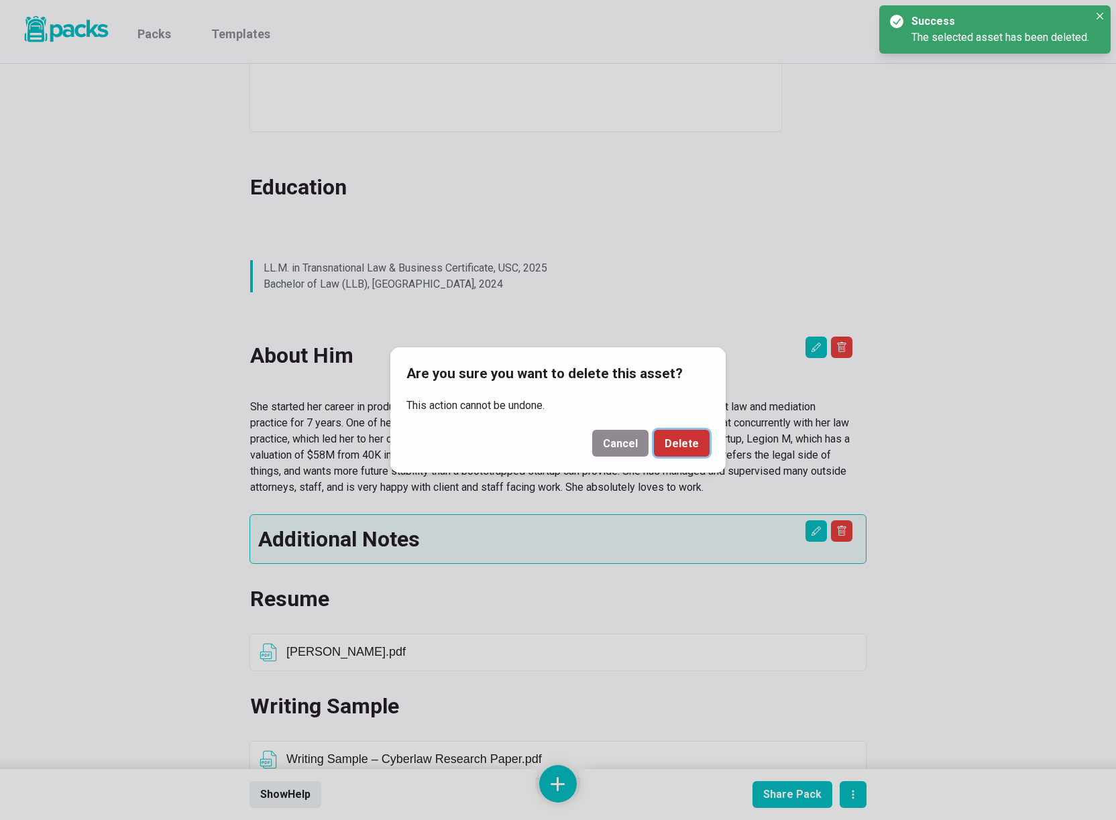
click at [696, 440] on button "Delete" at bounding box center [682, 443] width 56 height 27
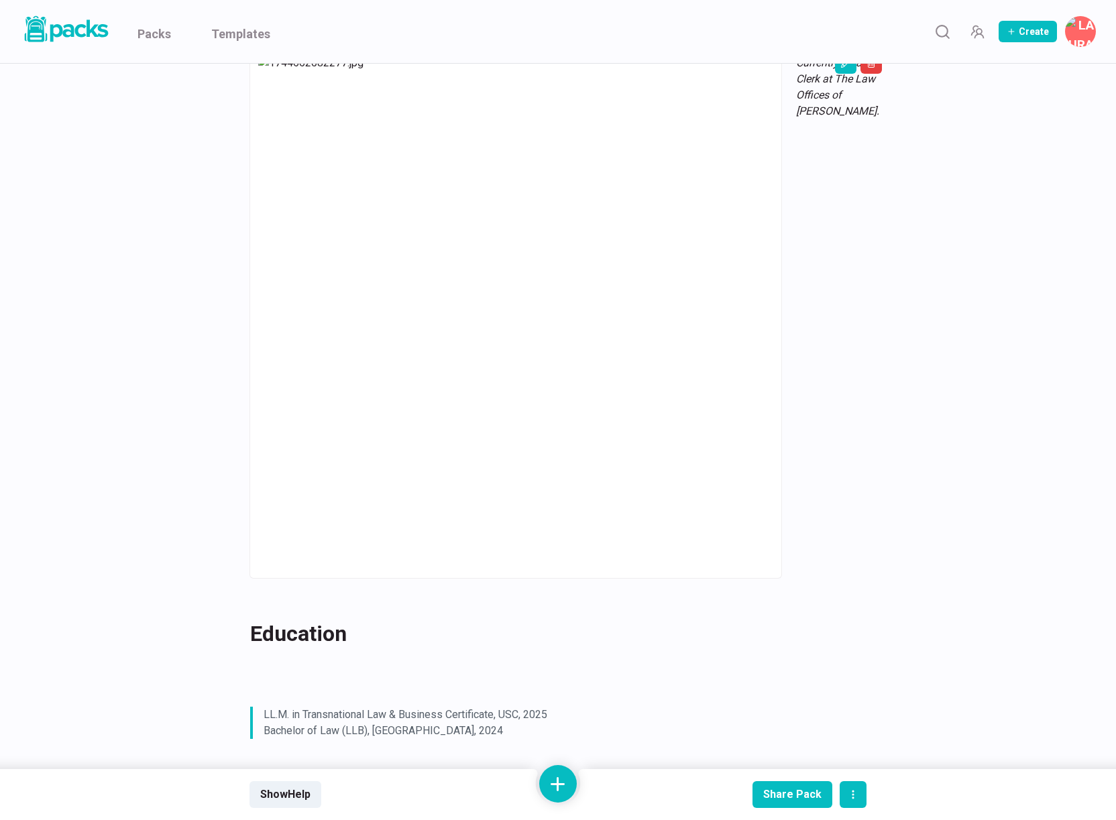
scroll to position [164, 0]
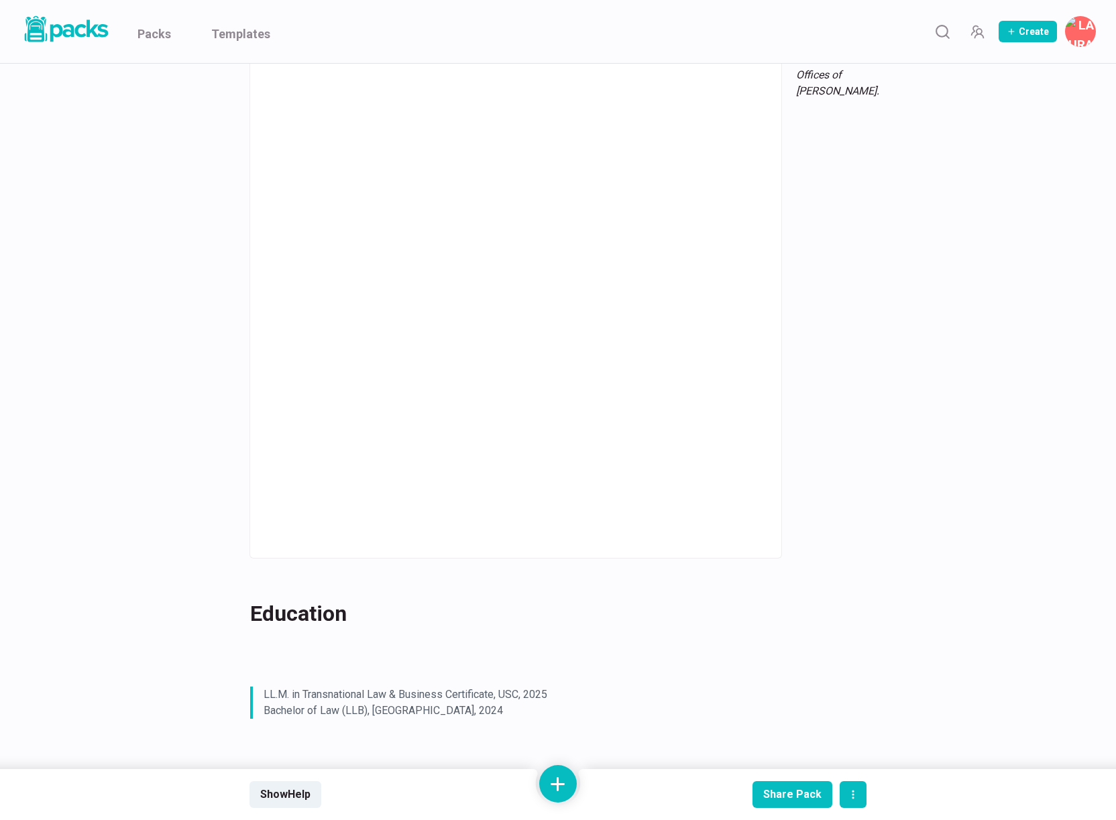
click at [841, 48] on icon "Edit asset" at bounding box center [845, 42] width 9 height 9
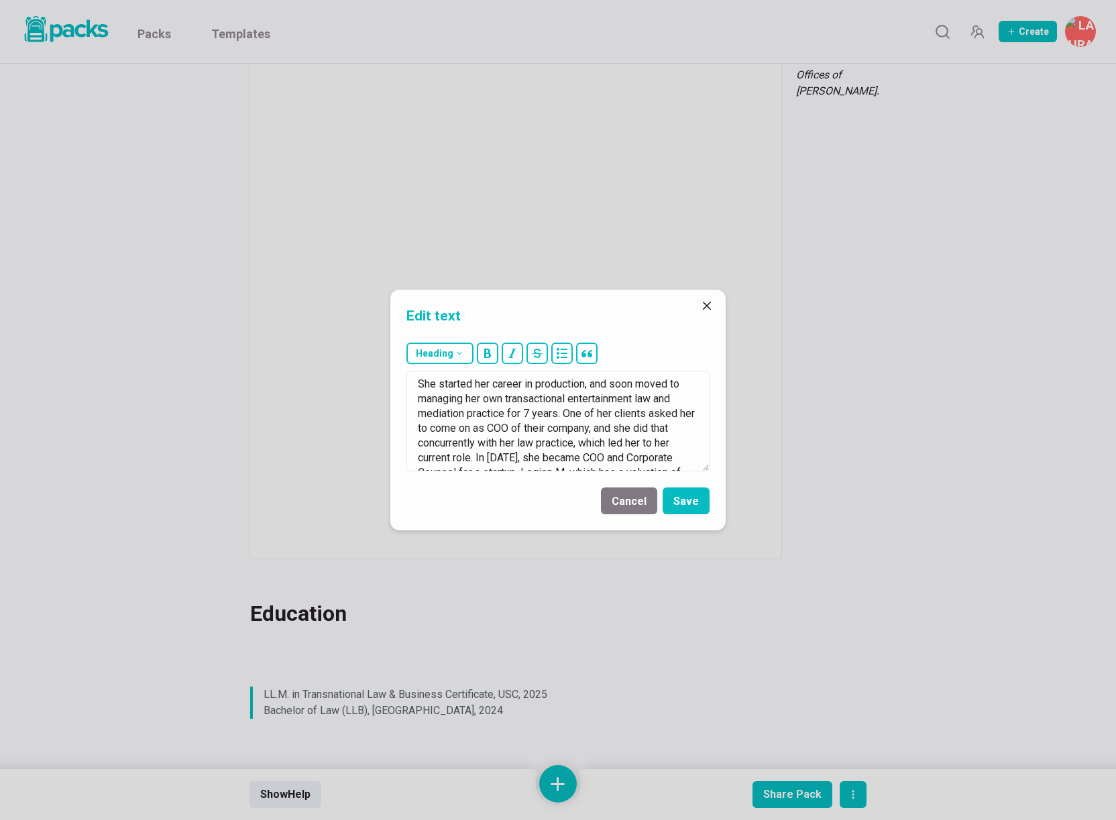
scroll to position [118, 0]
drag, startPoint x: 418, startPoint y: 388, endPoint x: 621, endPoint y: 506, distance: 234.4
click at [623, 505] on form "Heading # H1 ## H2 ### H3 She started her career in production, and soon moved …" at bounding box center [557, 433] width 335 height 193
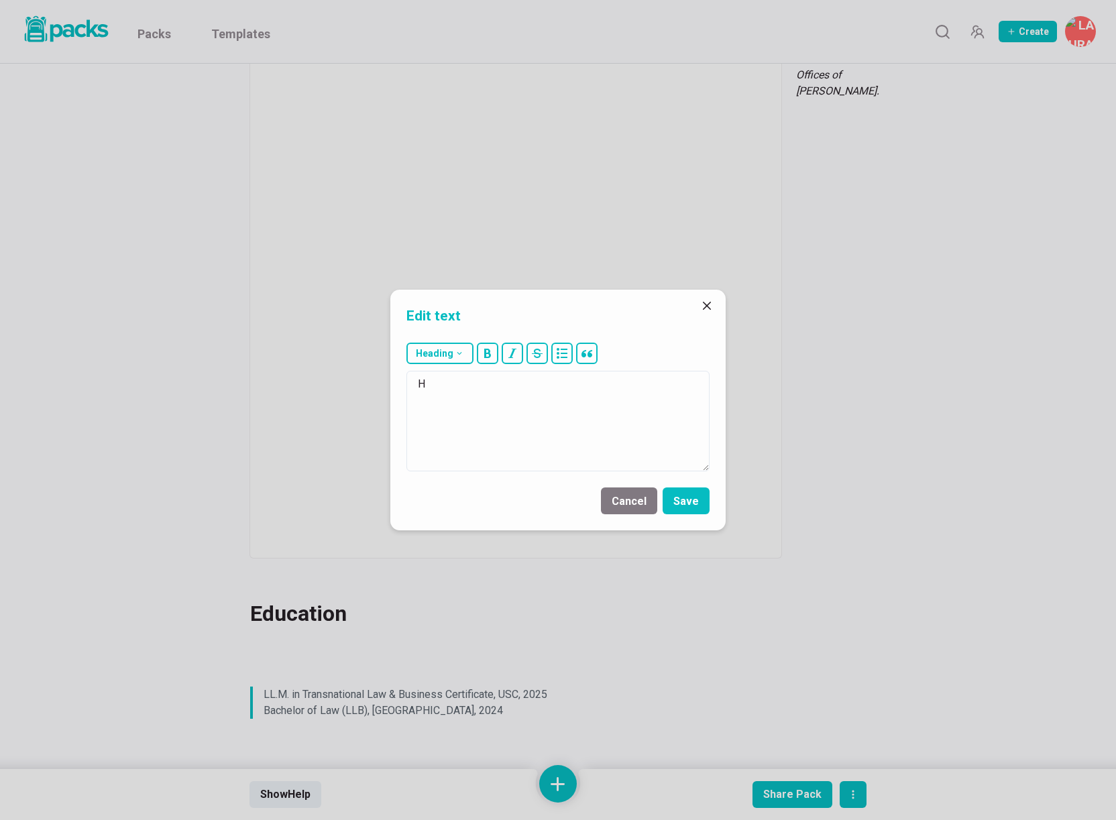
scroll to position [0, 0]
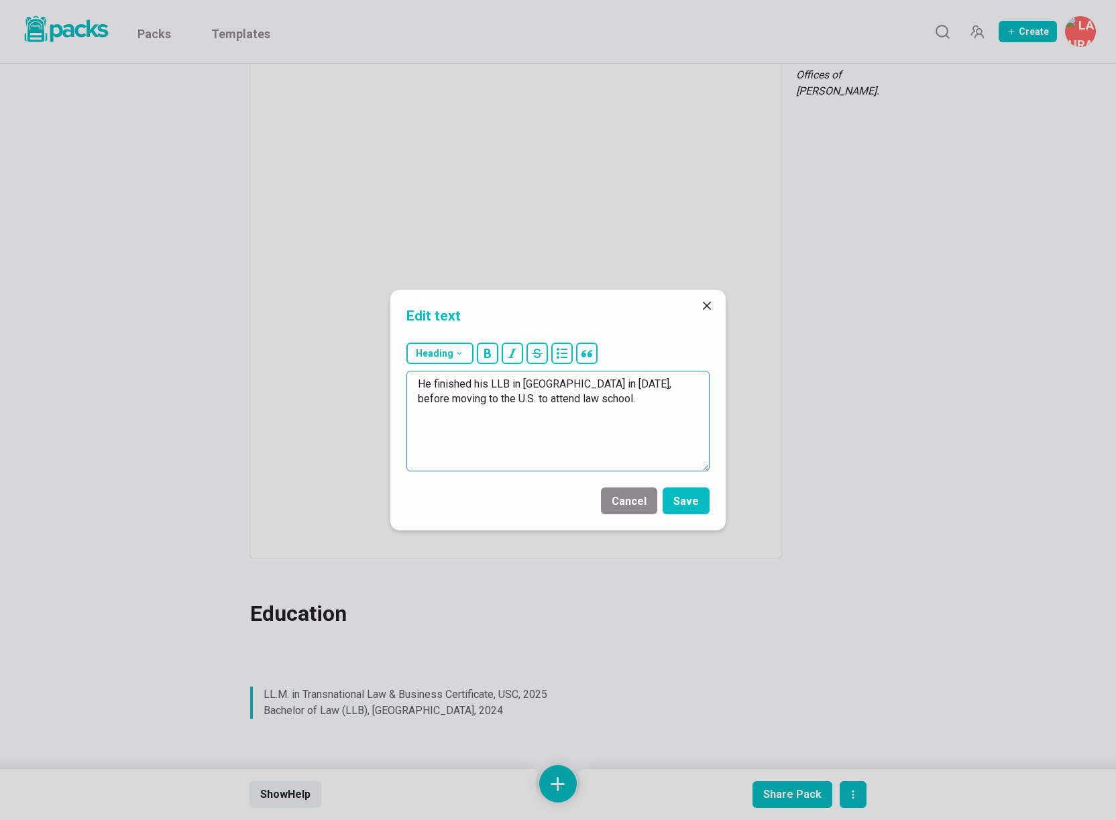
drag, startPoint x: 485, startPoint y: 398, endPoint x: 586, endPoint y: 398, distance: 101.2
click at [586, 398] on textarea "He finished his LLB in [GEOGRAPHIC_DATA] in [DATE], before moving to the U.S. t…" at bounding box center [557, 421] width 303 height 101
click at [489, 416] on textarea "He finished his LLB in [GEOGRAPHIC_DATA] in [DATE], before moving to the U.S. t…" at bounding box center [557, 421] width 303 height 101
click at [556, 400] on textarea "He finished his LLB in [GEOGRAPHIC_DATA] in [DATE], before moving to the U.S. t…" at bounding box center [557, 421] width 303 height 101
click at [628, 419] on textarea "He finished his LLB in [GEOGRAPHIC_DATA] in [DATE], before moving to the U.S. t…" at bounding box center [557, 421] width 303 height 101
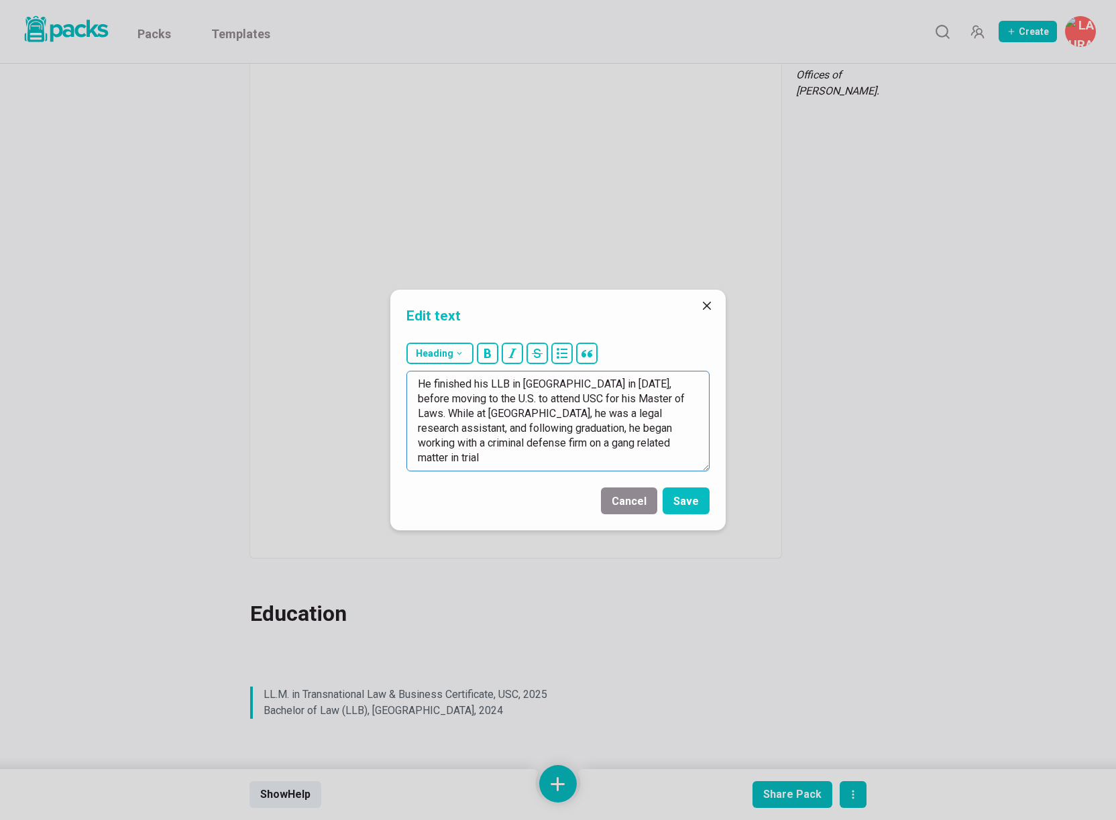
click at [488, 445] on textarea "He finished his LLB in [GEOGRAPHIC_DATA] in [DATE], before moving to the U.S. t…" at bounding box center [557, 421] width 303 height 101
click at [552, 441] on textarea "He finished his LLB in [GEOGRAPHIC_DATA] in [DATE], before moving to the U.S. t…" at bounding box center [557, 421] width 303 height 101
click at [583, 445] on textarea "He finished his LLB in [GEOGRAPHIC_DATA] in [DATE], before moving to the U.S. t…" at bounding box center [557, 421] width 303 height 101
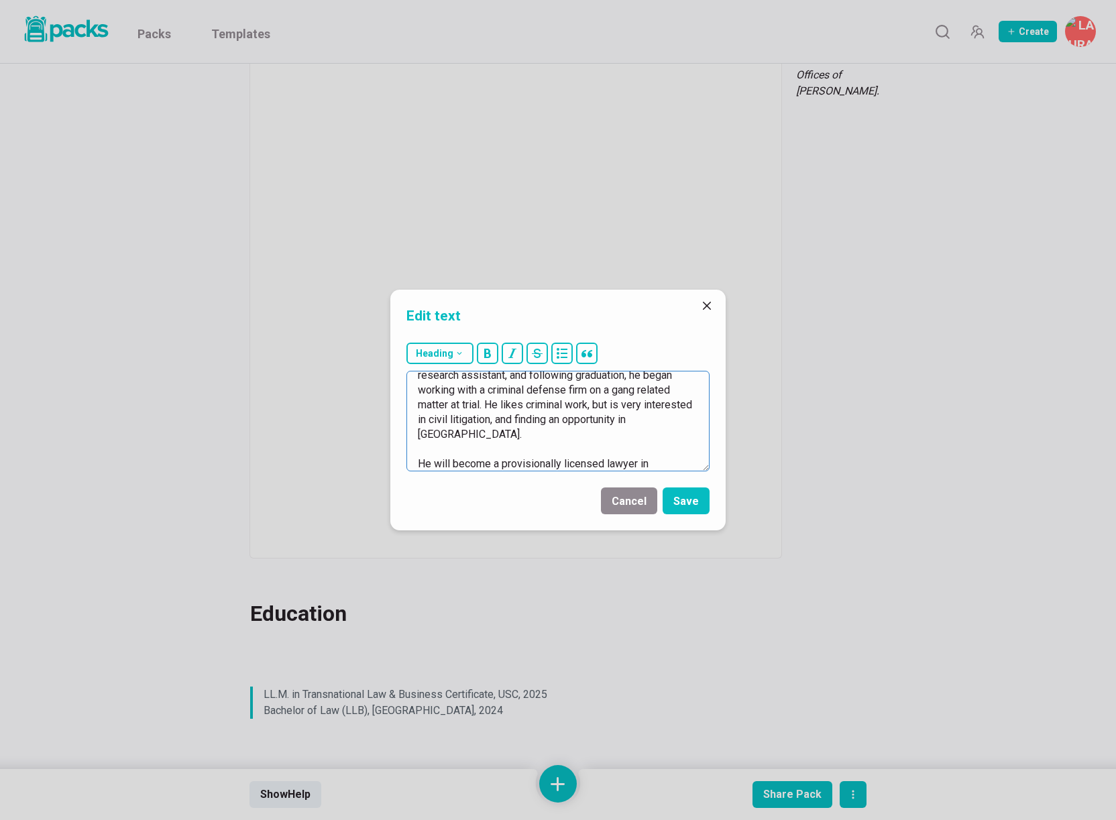
scroll to position [68, 0]
click at [462, 451] on textarea "He finished his LLB in [GEOGRAPHIC_DATA] in [DATE], before moving to the U.S. t…" at bounding box center [557, 421] width 303 height 101
click at [535, 453] on textarea "He finished his LLB in [GEOGRAPHIC_DATA] in [DATE], before moving to the U.S. t…" at bounding box center [557, 421] width 303 height 101
click at [494, 465] on textarea "He finished his LLB in [GEOGRAPHIC_DATA] in [DATE], before moving to the U.S. t…" at bounding box center [557, 421] width 303 height 101
click at [445, 404] on textarea "He finished his LLB in [GEOGRAPHIC_DATA] in [DATE], before moving to the U.S. t…" at bounding box center [557, 421] width 303 height 101
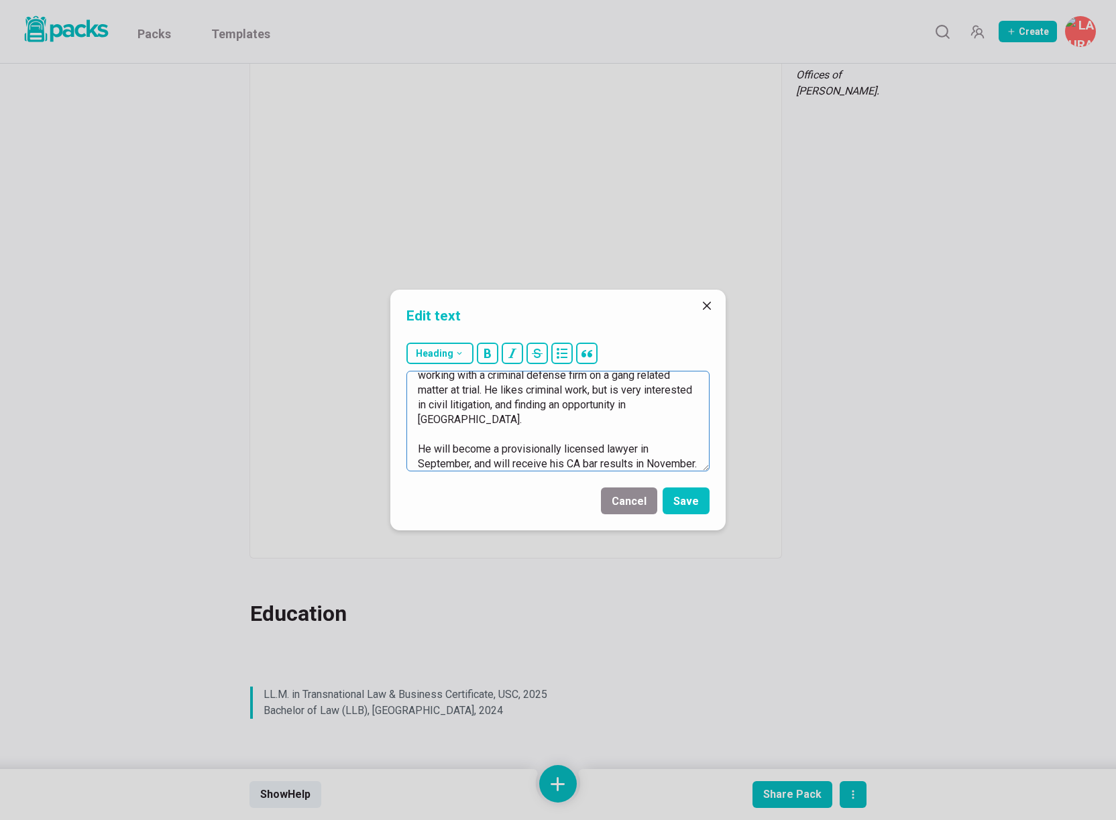
click at [498, 405] on textarea "He finished his LLB in [GEOGRAPHIC_DATA] in [DATE], before moving to the U.S. t…" at bounding box center [557, 421] width 303 height 101
drag, startPoint x: 517, startPoint y: 408, endPoint x: 423, endPoint y: 388, distance: 96.0
click at [416, 387] on textarea "He finished his LLB in [GEOGRAPHIC_DATA] in [DATE], before moving to the U.S. t…" at bounding box center [557, 421] width 303 height 101
click at [448, 392] on textarea "He finished his LLB in [GEOGRAPHIC_DATA] in [DATE], before moving to the U.S. t…" at bounding box center [557, 421] width 303 height 101
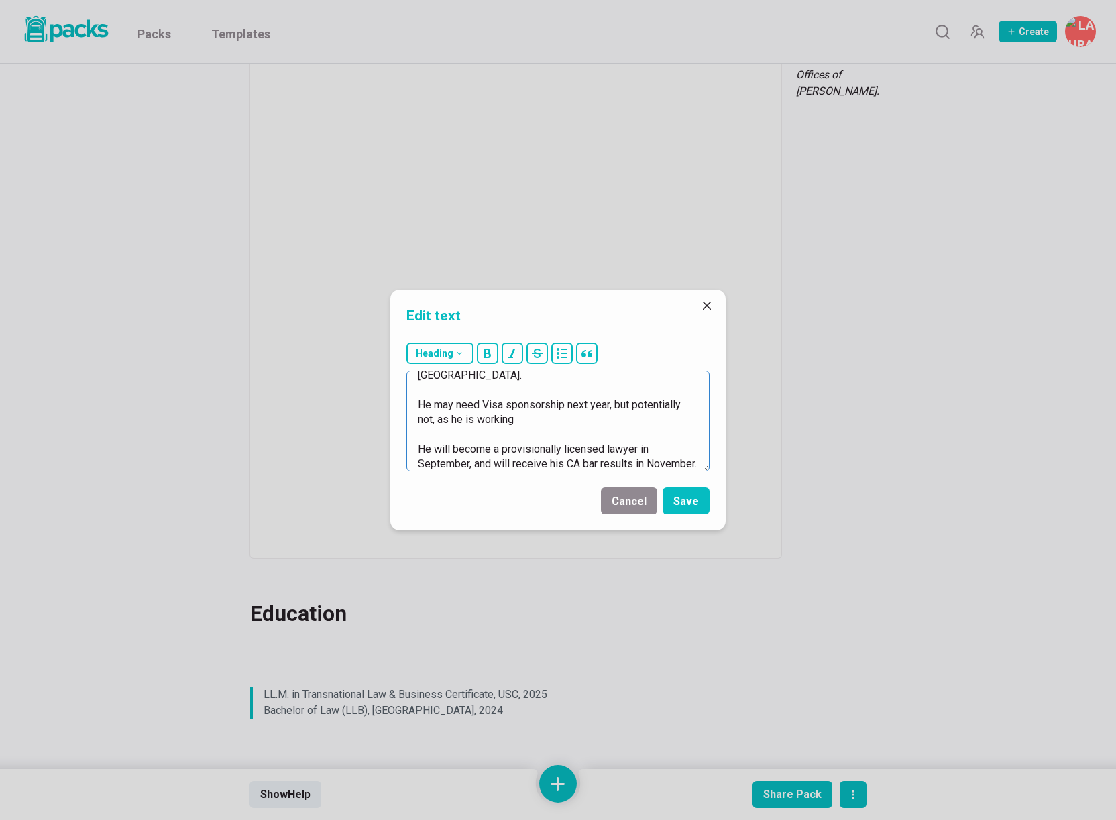
drag, startPoint x: 438, startPoint y: 392, endPoint x: 538, endPoint y: 404, distance: 101.3
click at [538, 404] on textarea "He finished his LLB in [GEOGRAPHIC_DATA] in [DATE], before moving to the U.S. t…" at bounding box center [557, 421] width 303 height 101
click at [469, 377] on textarea "He finished his LLB in [GEOGRAPHIC_DATA] in [DATE], before moving to the U.S. t…" at bounding box center [557, 421] width 303 height 101
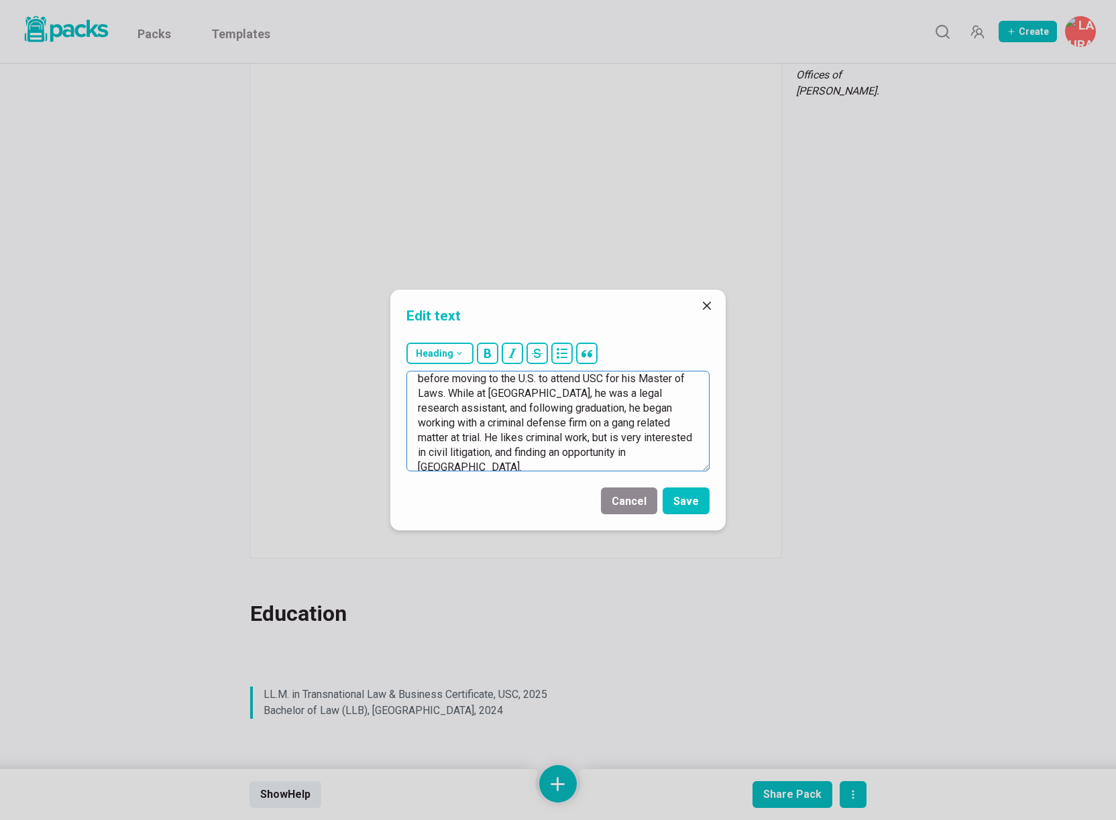
scroll to position [21, 0]
click at [505, 451] on textarea "He finished his LLB in [GEOGRAPHIC_DATA] in [DATE], before moving to the U.S. t…" at bounding box center [557, 421] width 303 height 101
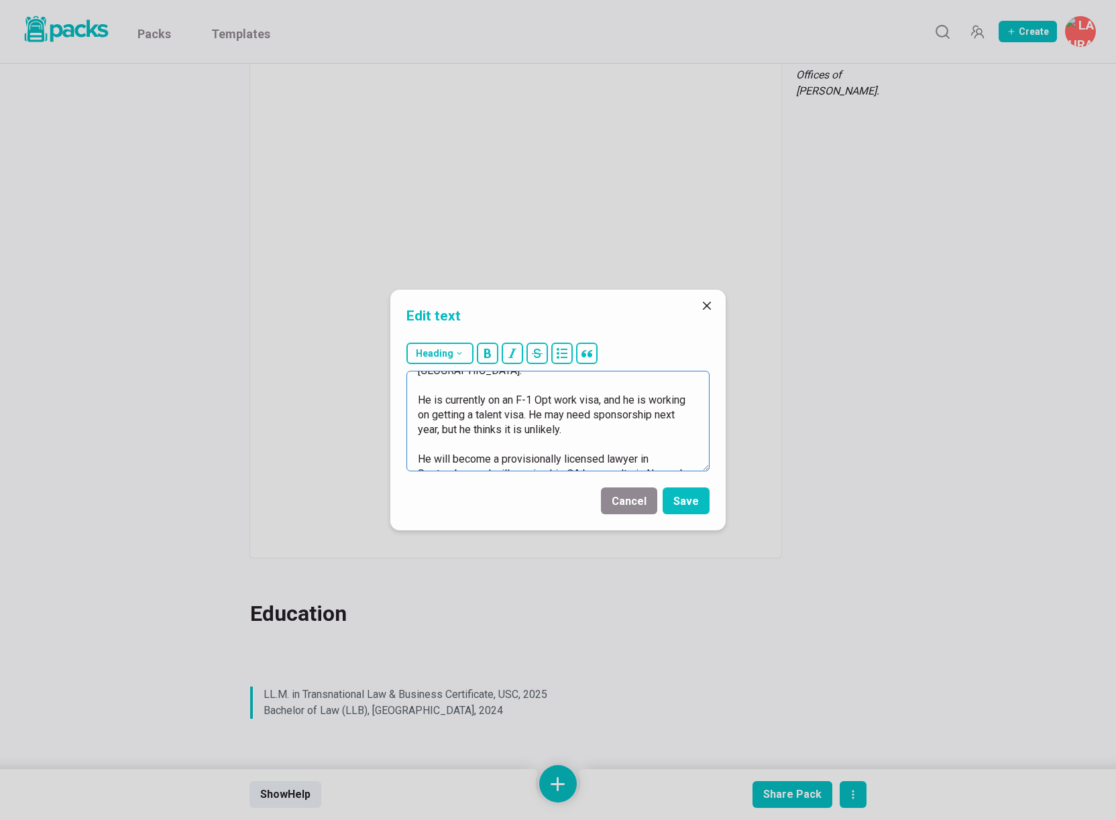
scroll to position [133, 0]
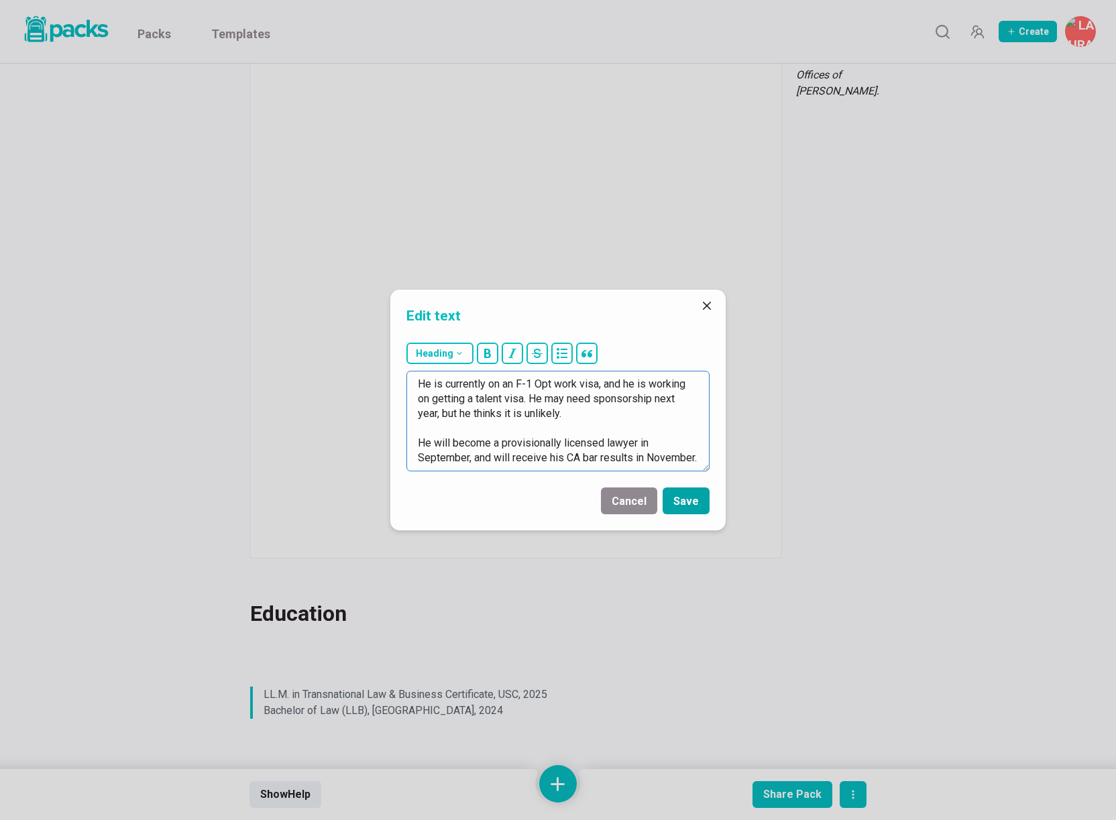
type textarea "He finished his LLB in [GEOGRAPHIC_DATA] in [DATE], before moving to the U.S. t…"
click at [690, 501] on button "Save" at bounding box center [685, 500] width 47 height 27
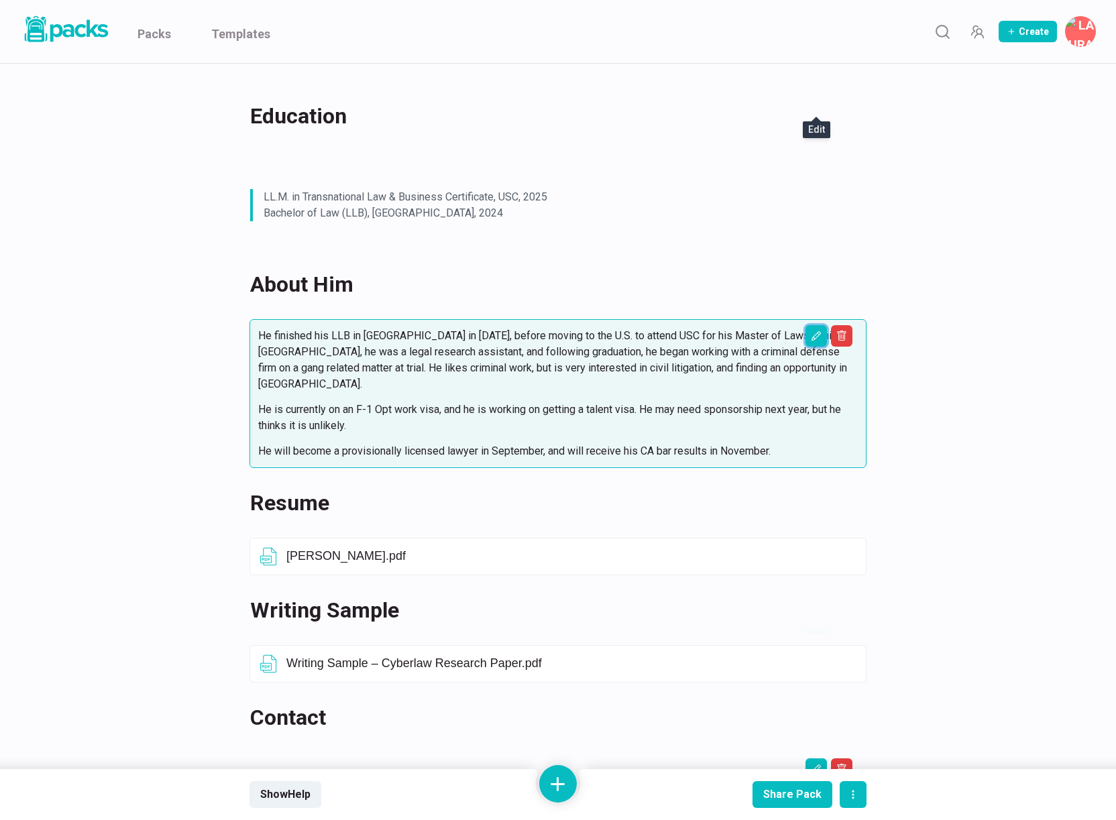
scroll to position [704, 0]
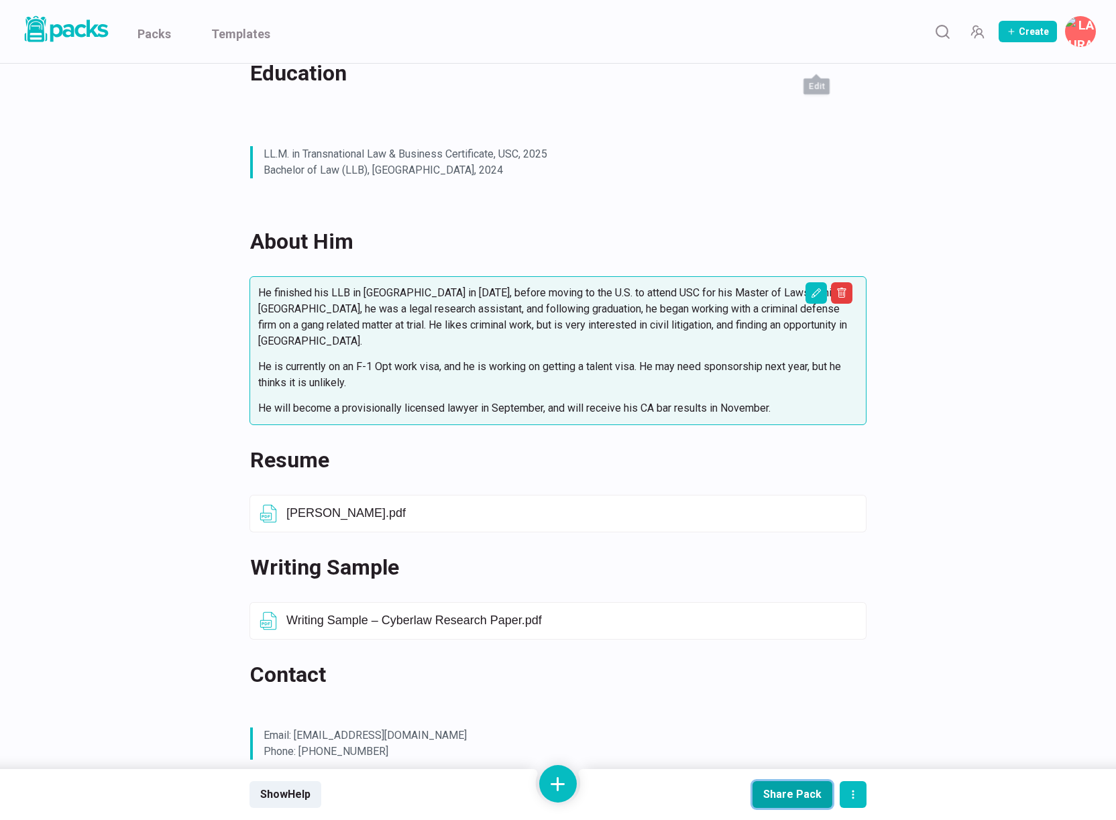
click at [802, 773] on div "Share Pack" at bounding box center [792, 794] width 58 height 13
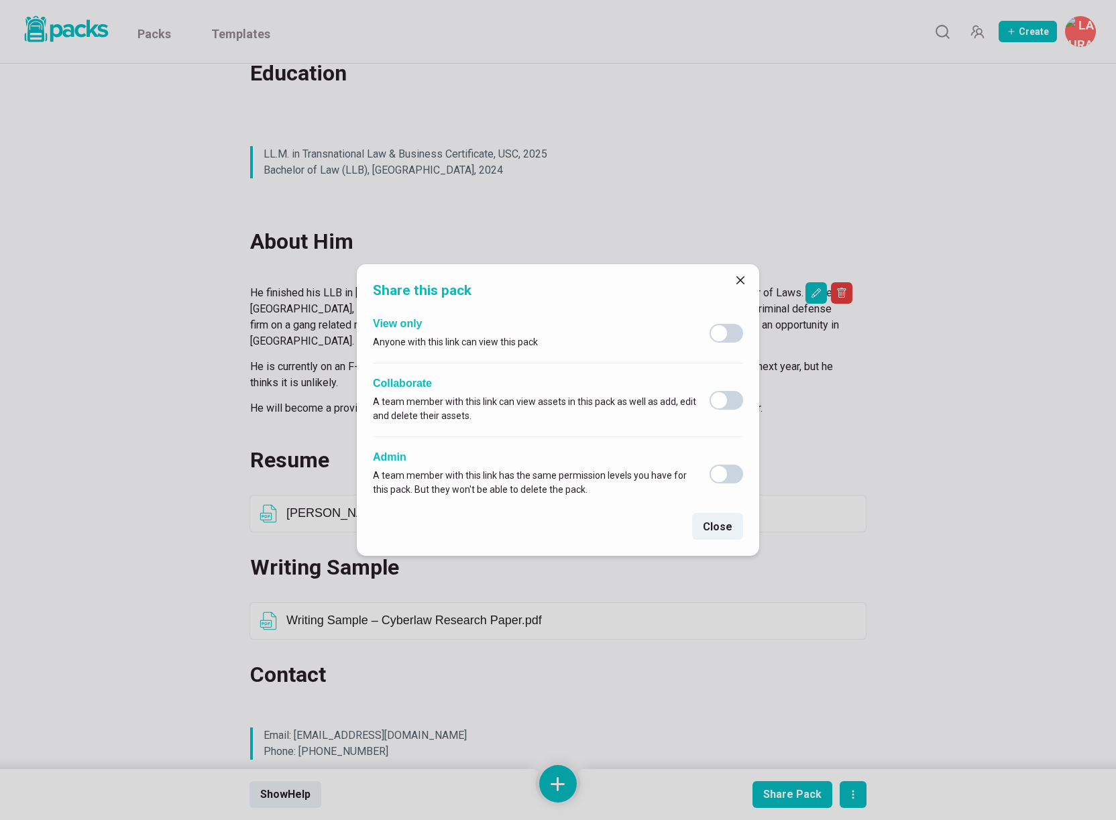
click at [741, 339] on span at bounding box center [726, 333] width 34 height 19
click at [709, 324] on input "checkbox" at bounding box center [709, 323] width 1 height 1
checkbox input "true"
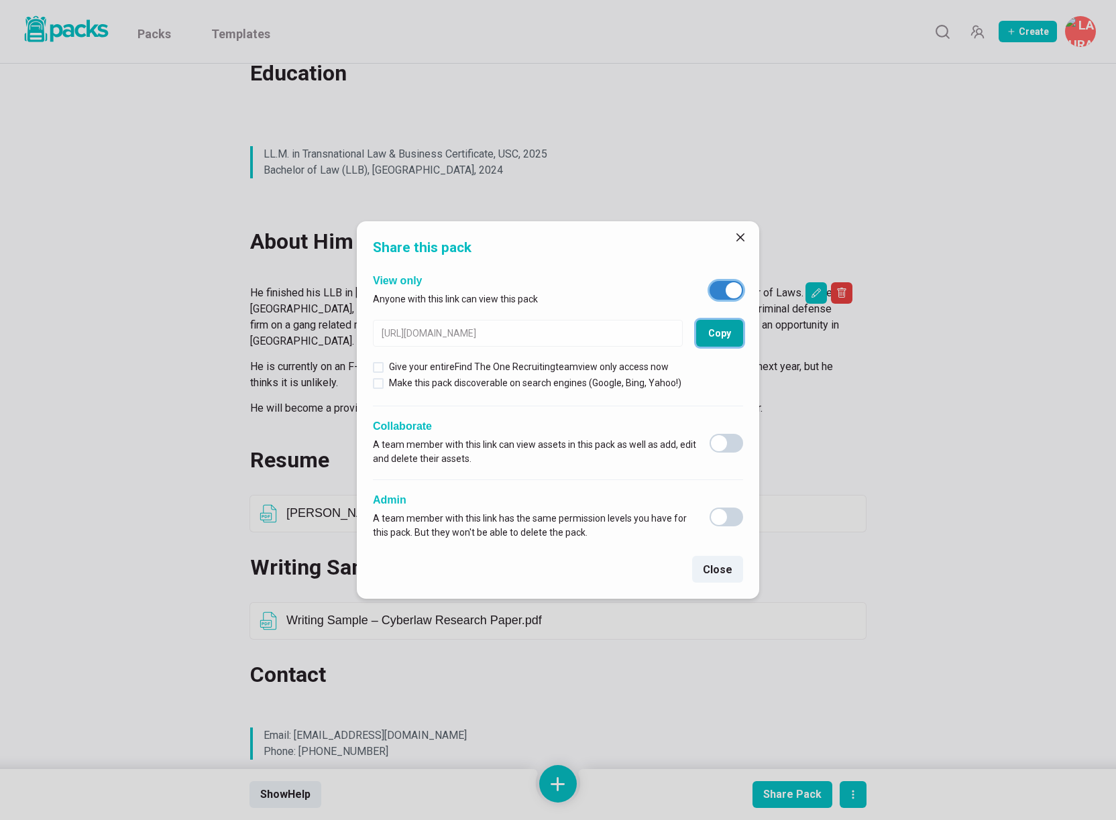
click at [731, 337] on button "Copy" at bounding box center [719, 333] width 47 height 27
click at [743, 236] on icon "Close" at bounding box center [740, 237] width 8 height 8
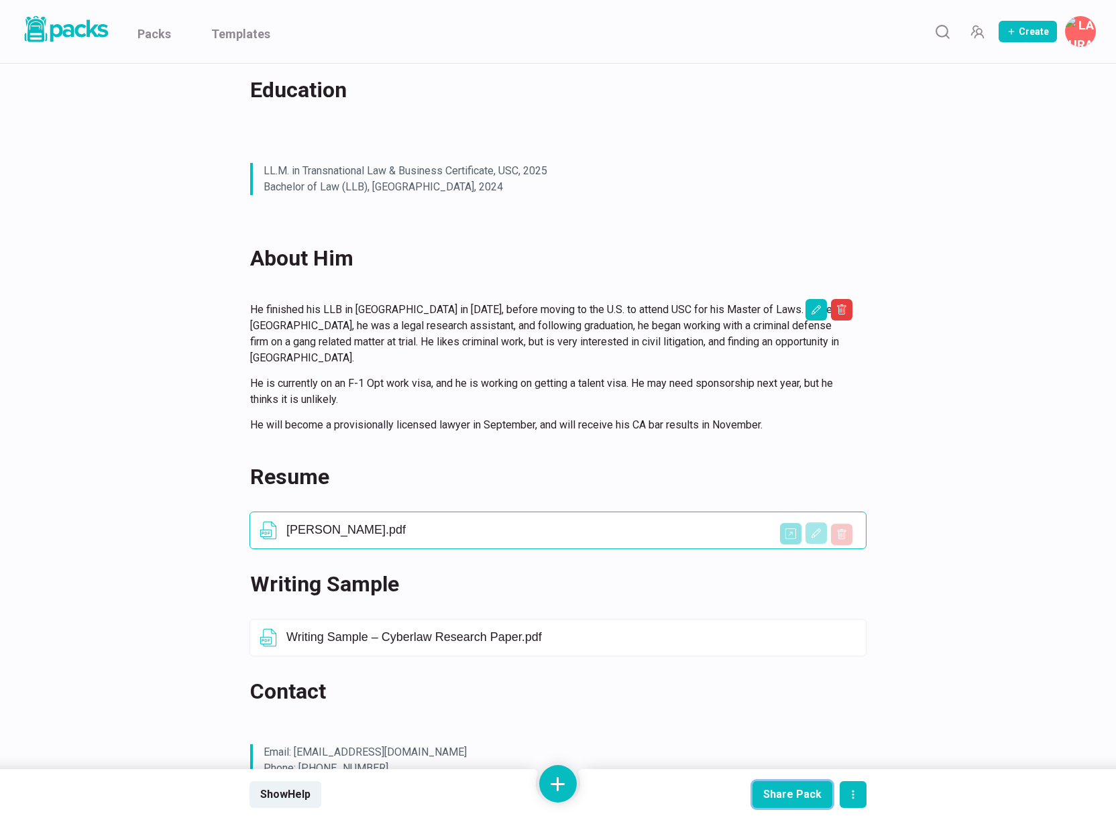
scroll to position [628, 0]
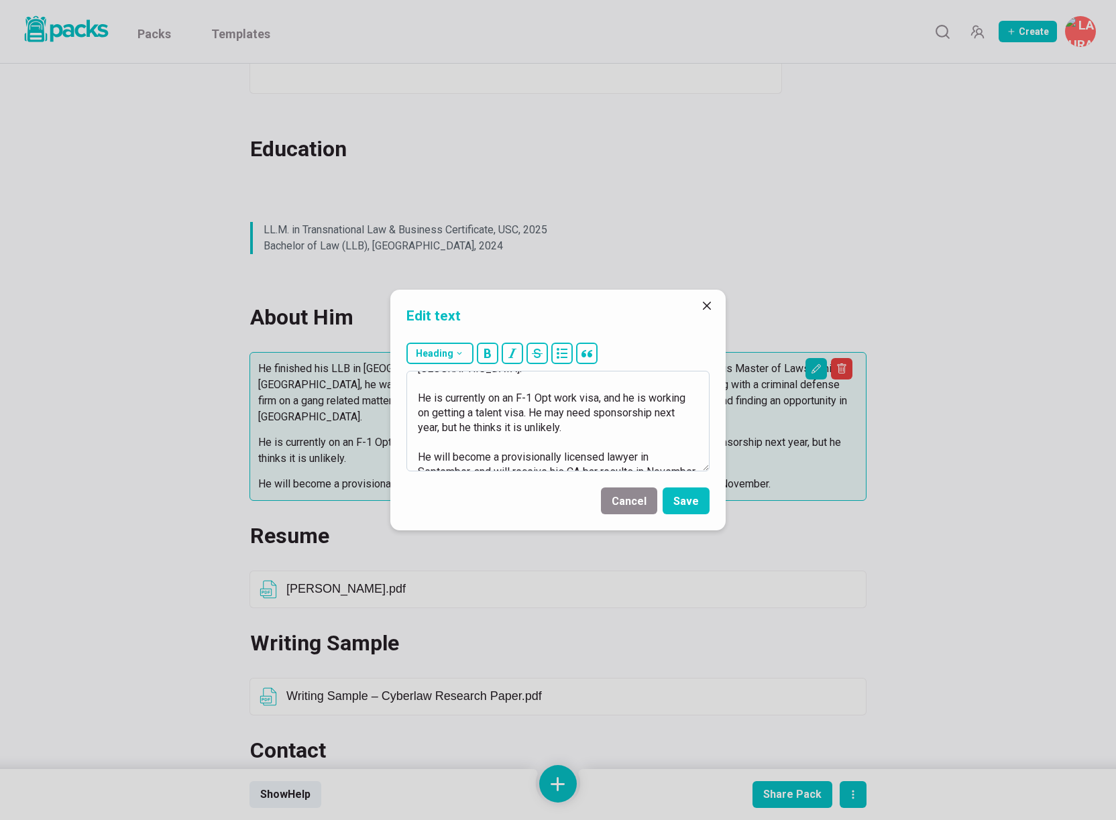
scroll to position [133, 0]
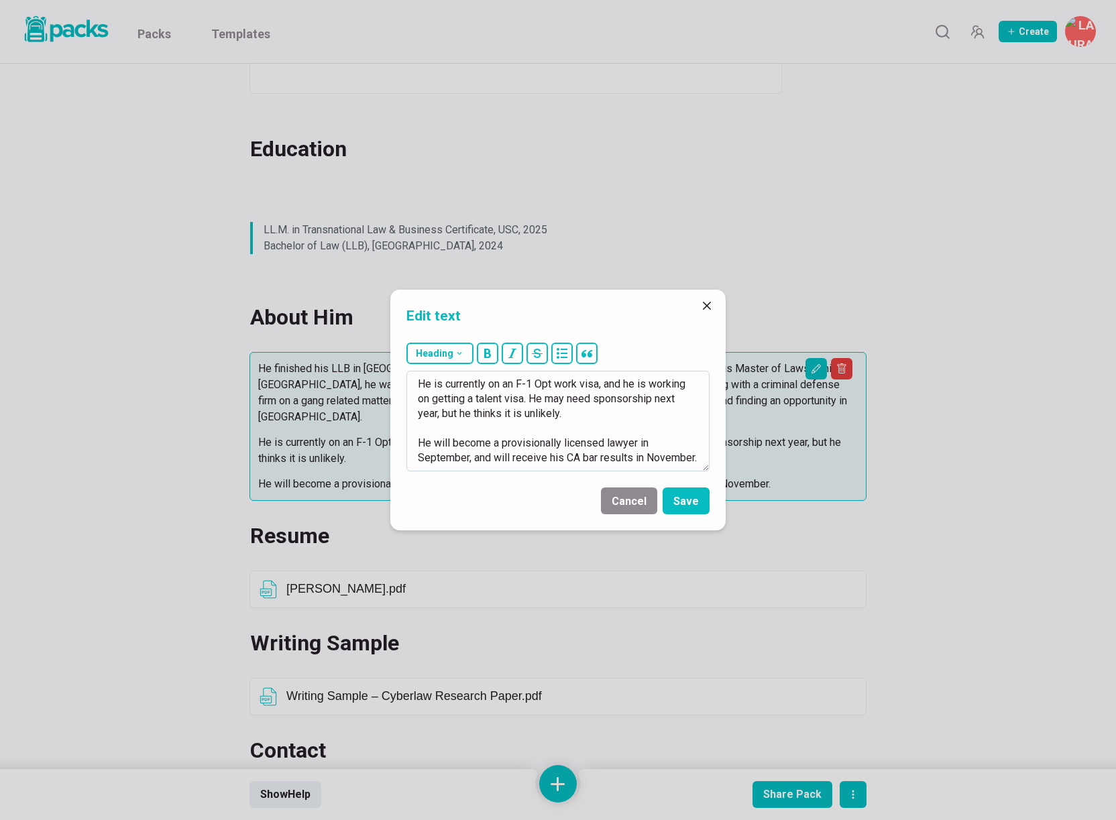
click at [485, 459] on textarea "He finished his LLB in [GEOGRAPHIC_DATA] in [DATE], before moving to the U.S. t…" at bounding box center [557, 421] width 303 height 101
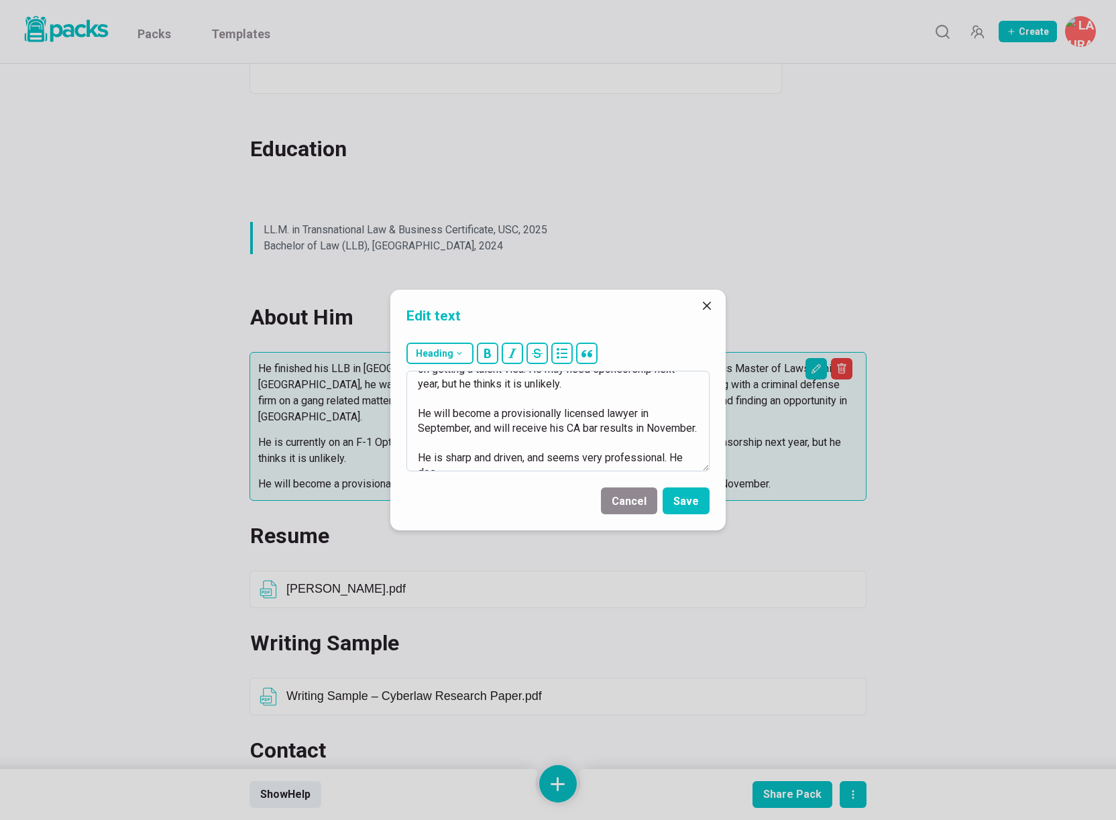
scroll to position [171, 0]
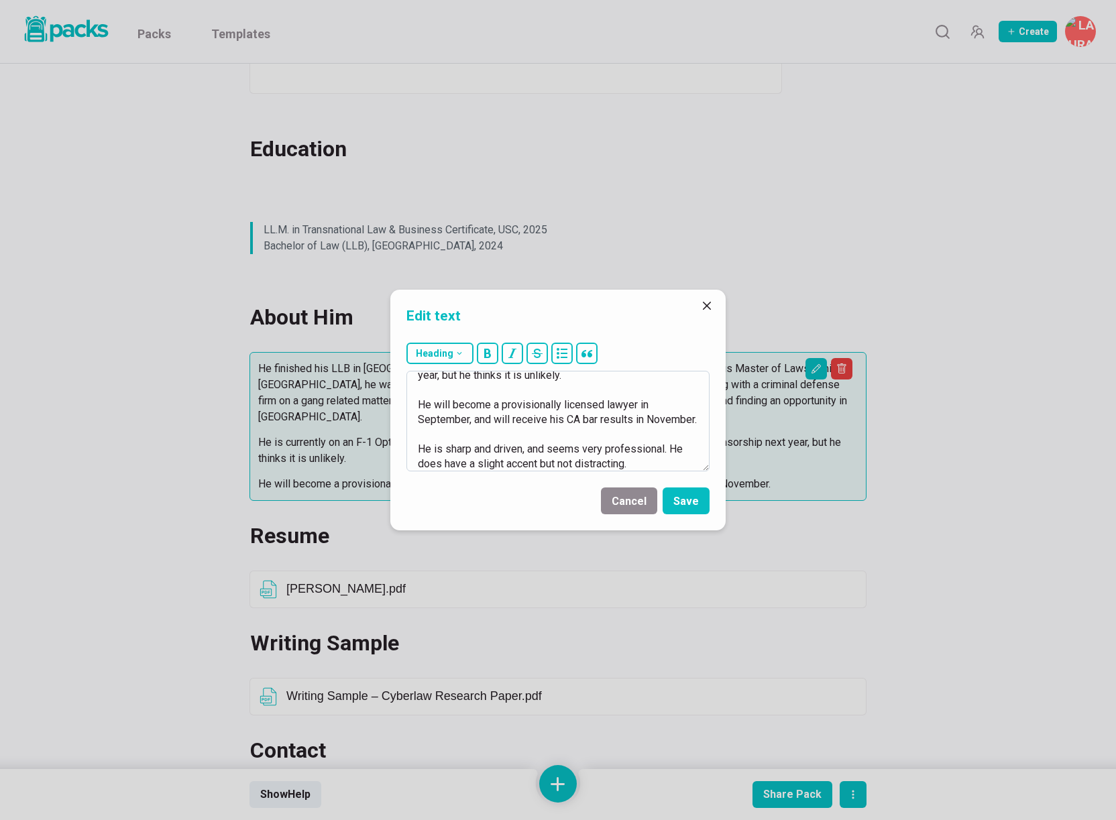
click at [483, 465] on textarea "He finished his LLB in [GEOGRAPHIC_DATA] in [DATE], before moving to the U.S. t…" at bounding box center [557, 421] width 303 height 101
click at [518, 464] on textarea "He finished his LLB in [GEOGRAPHIC_DATA] in [DATE], before moving to the U.S. t…" at bounding box center [557, 421] width 303 height 101
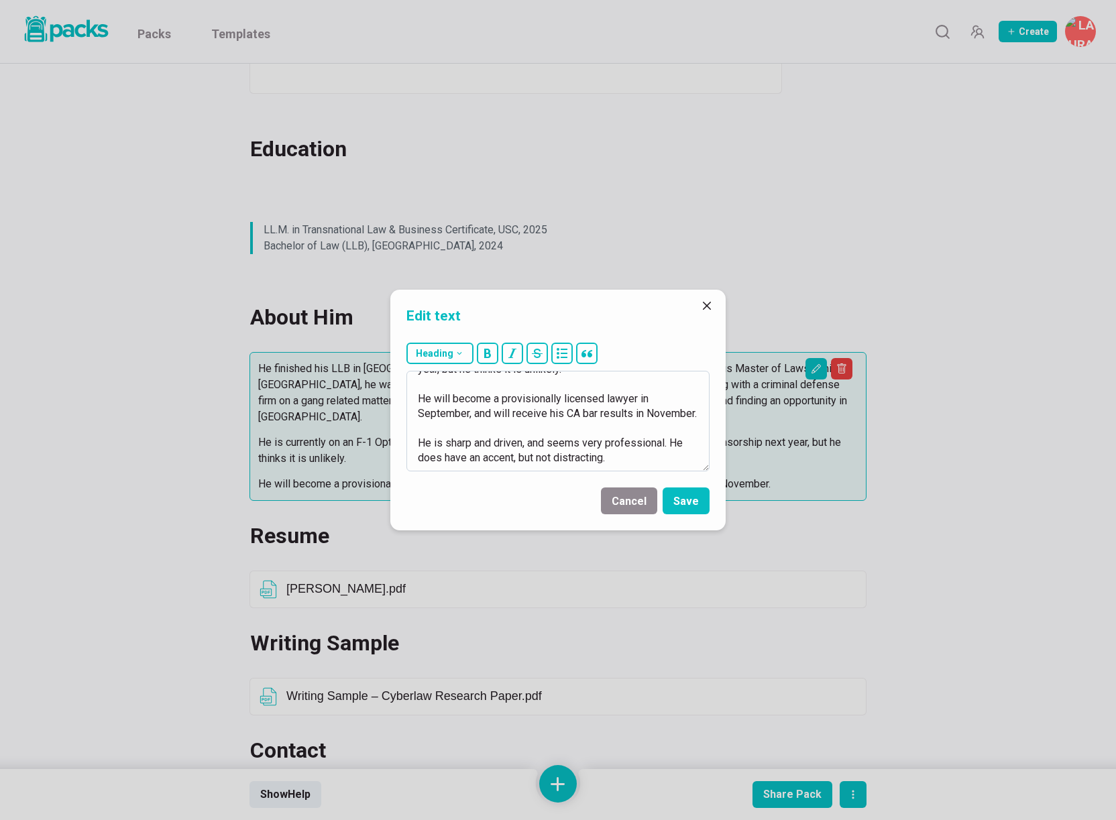
drag, startPoint x: 538, startPoint y: 465, endPoint x: 658, endPoint y: 467, distance: 120.0
click at [658, 467] on textarea "He finished his LLB in [GEOGRAPHIC_DATA] in [DATE], before moving to the U.S. t…" at bounding box center [557, 421] width 303 height 101
click at [559, 456] on textarea "He finished his LLB in [GEOGRAPHIC_DATA] in [DATE], before moving to the U.S. t…" at bounding box center [557, 421] width 303 height 101
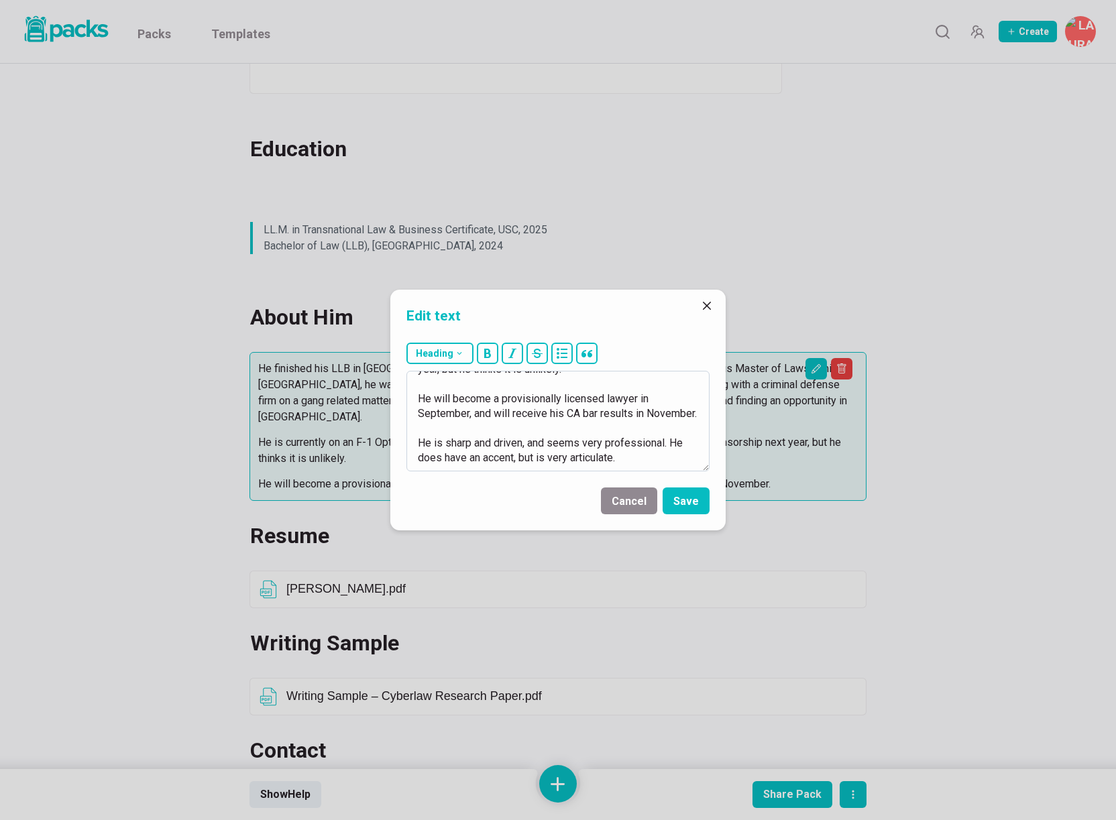
click at [559, 456] on textarea "He finished his LLB in [GEOGRAPHIC_DATA] in [DATE], before moving to the U.S. t…" at bounding box center [557, 421] width 303 height 101
type textarea "He finished his LLB in [GEOGRAPHIC_DATA] in [DATE], before moving to the U.S. t…"
click at [691, 504] on button "Save" at bounding box center [685, 500] width 47 height 27
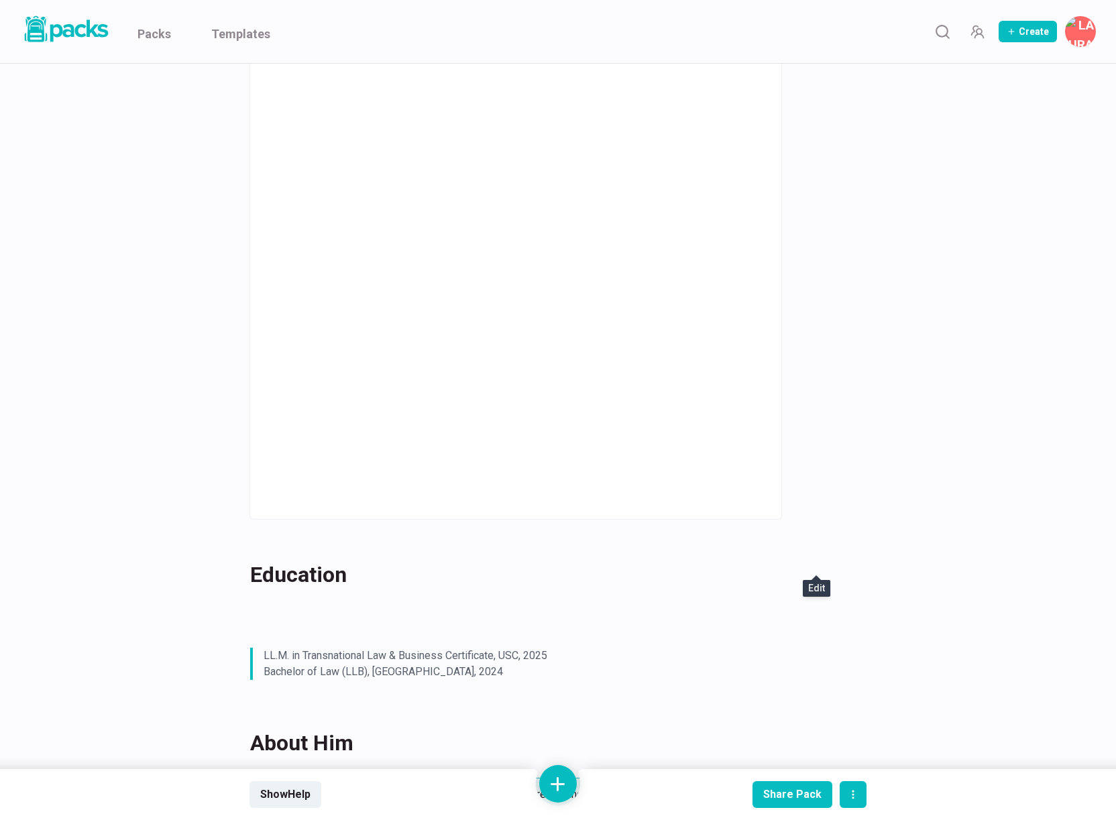
scroll to position [0, 0]
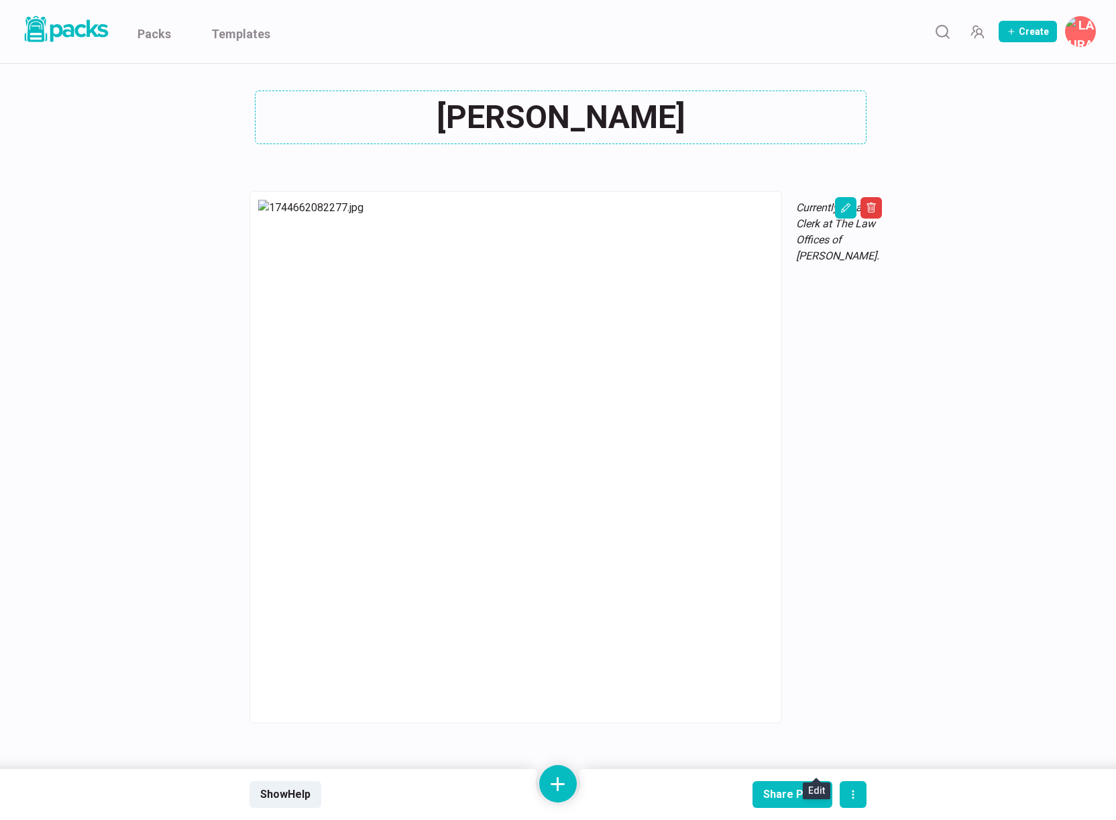
click at [517, 116] on div "[PERSON_NAME] [PERSON_NAME]" at bounding box center [557, 118] width 617 height 54
click at [517, 116] on textarea "[PERSON_NAME]" at bounding box center [560, 118] width 611 height 54
